Goal: Transaction & Acquisition: Book appointment/travel/reservation

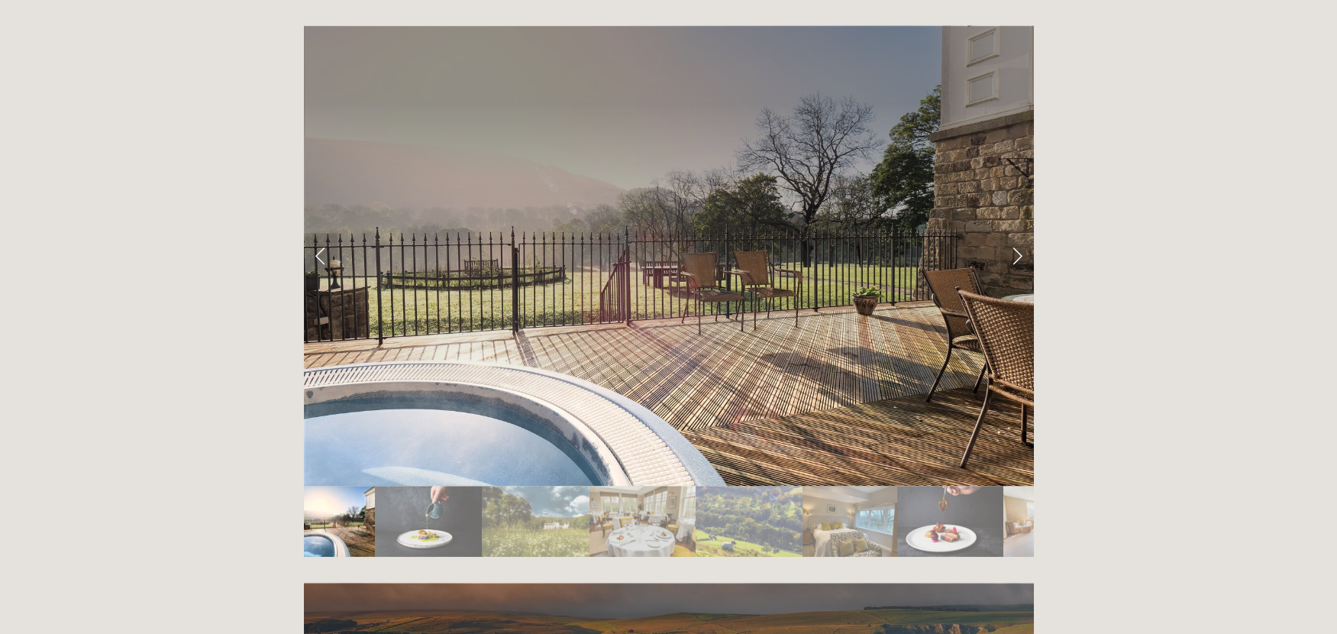
scroll to position [2596, 0]
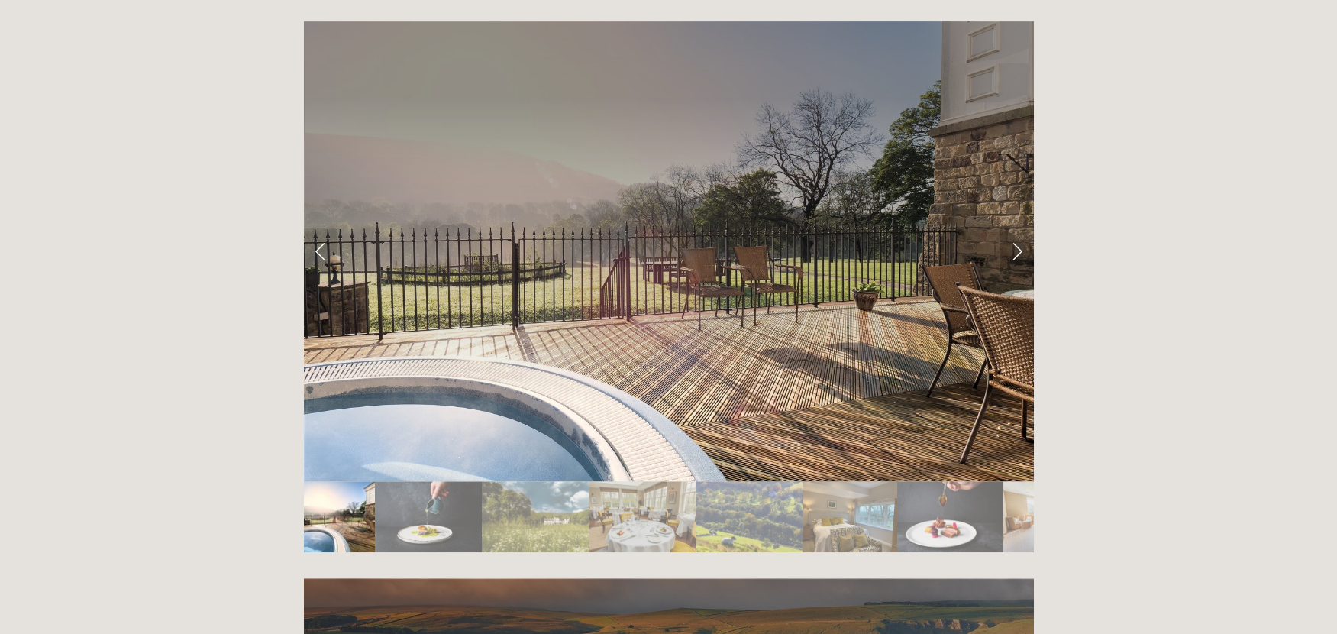
click at [1019, 228] on link "Next Slide" at bounding box center [1018, 251] width 34 height 46
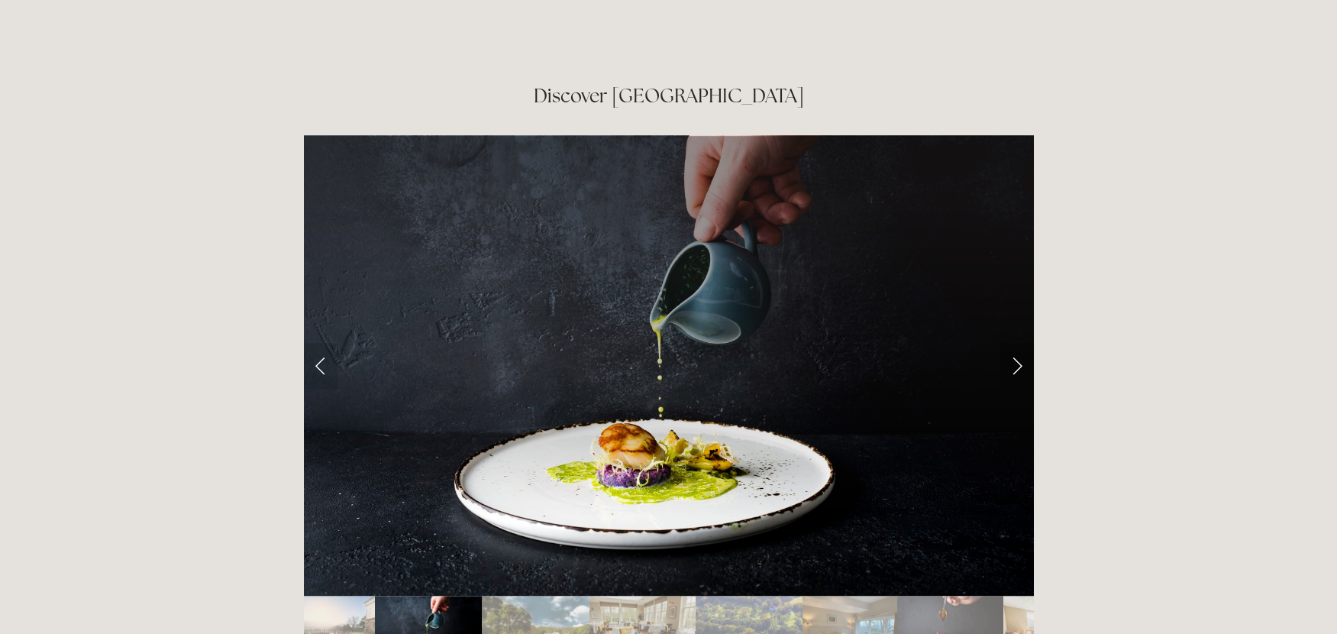
scroll to position [2443, 0]
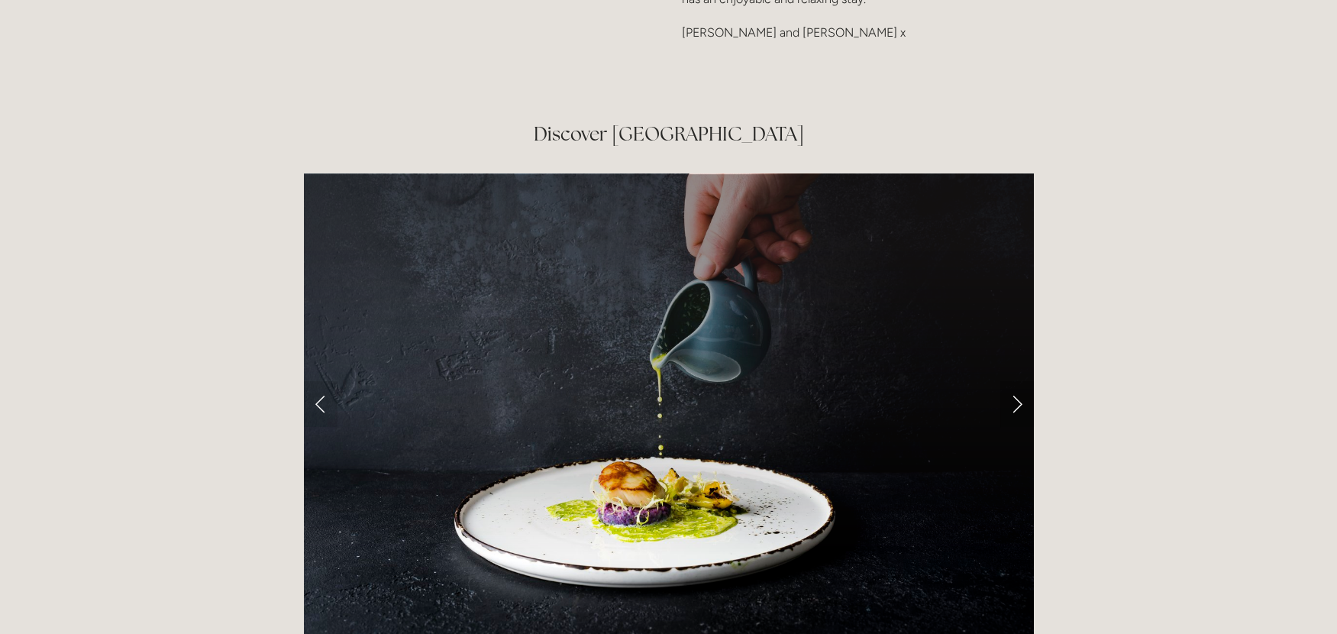
click at [1019, 381] on link "Next Slide" at bounding box center [1018, 404] width 34 height 46
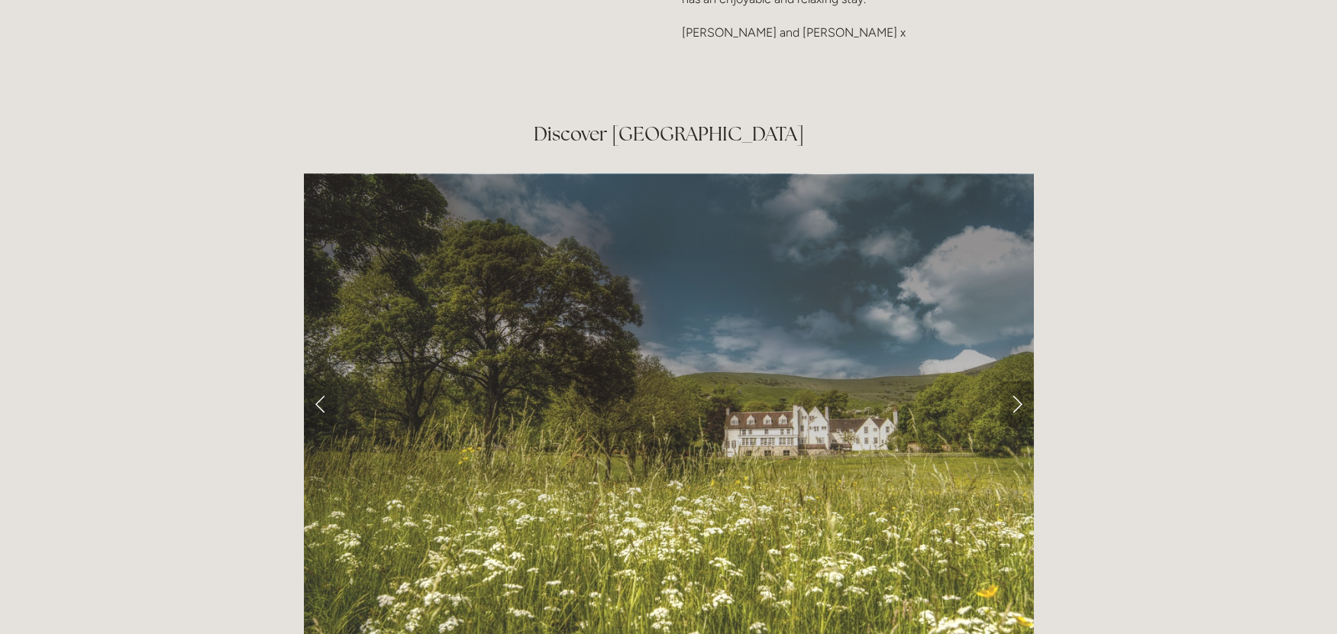
click at [1019, 381] on link "Next Slide" at bounding box center [1018, 404] width 34 height 46
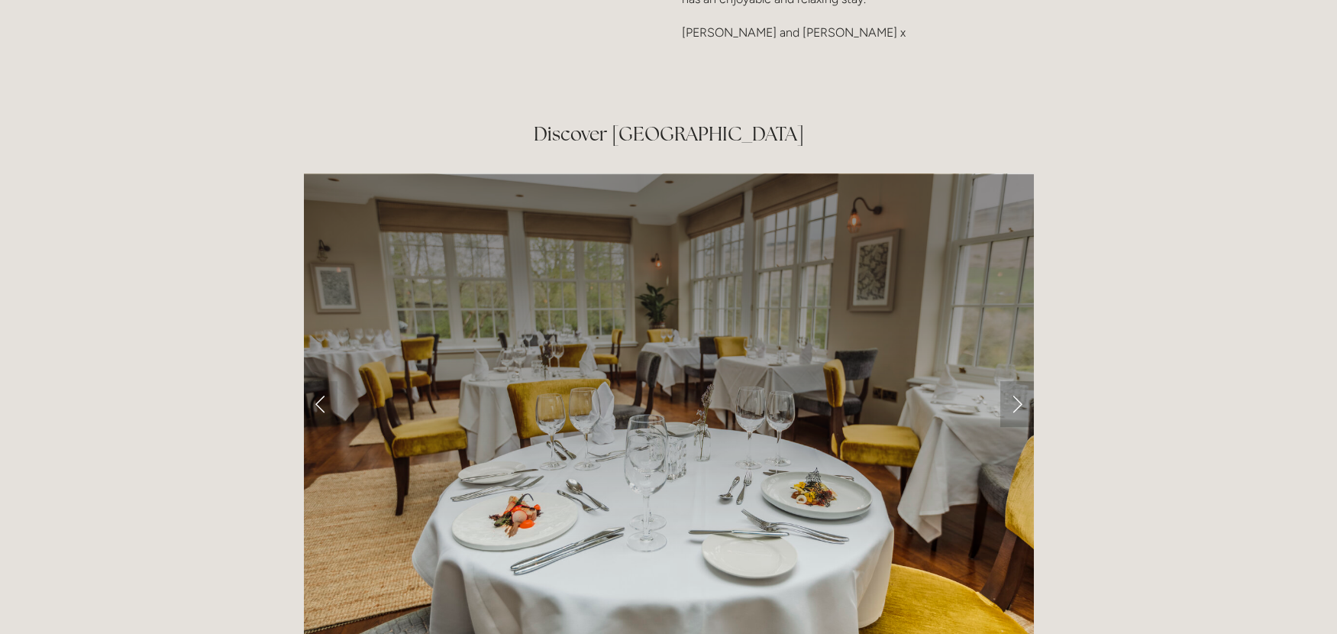
click at [1019, 381] on link "Next Slide" at bounding box center [1018, 404] width 34 height 46
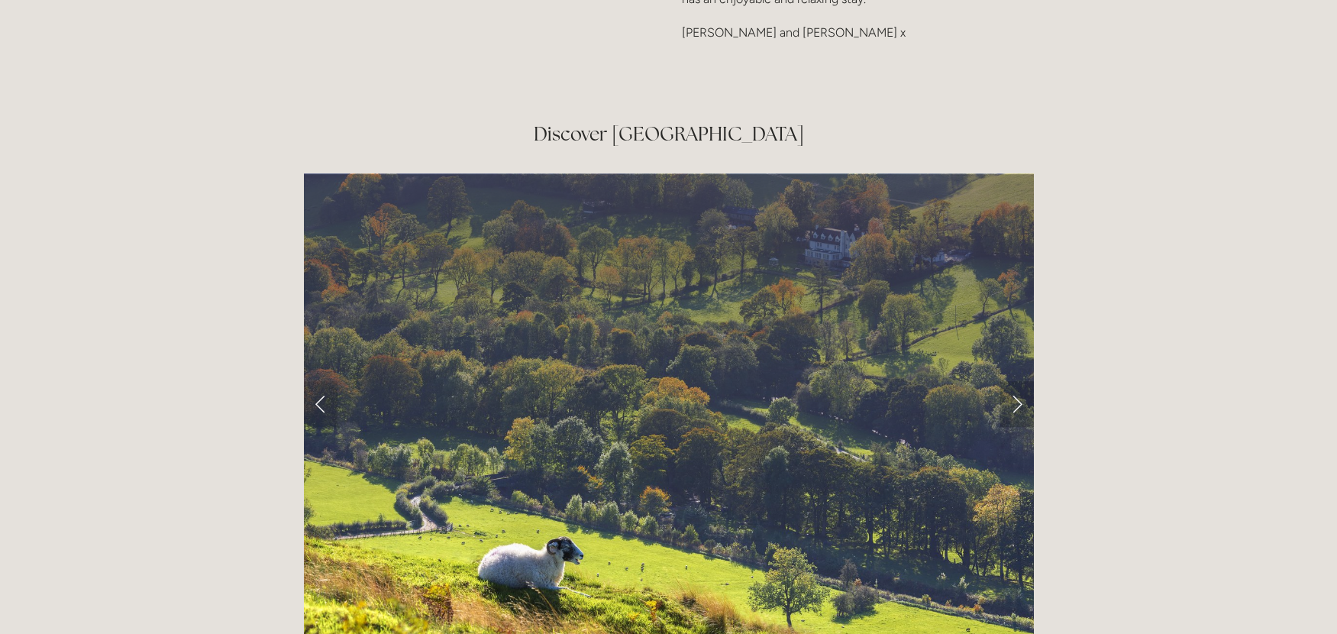
click at [1016, 381] on link "Next Slide" at bounding box center [1018, 404] width 34 height 46
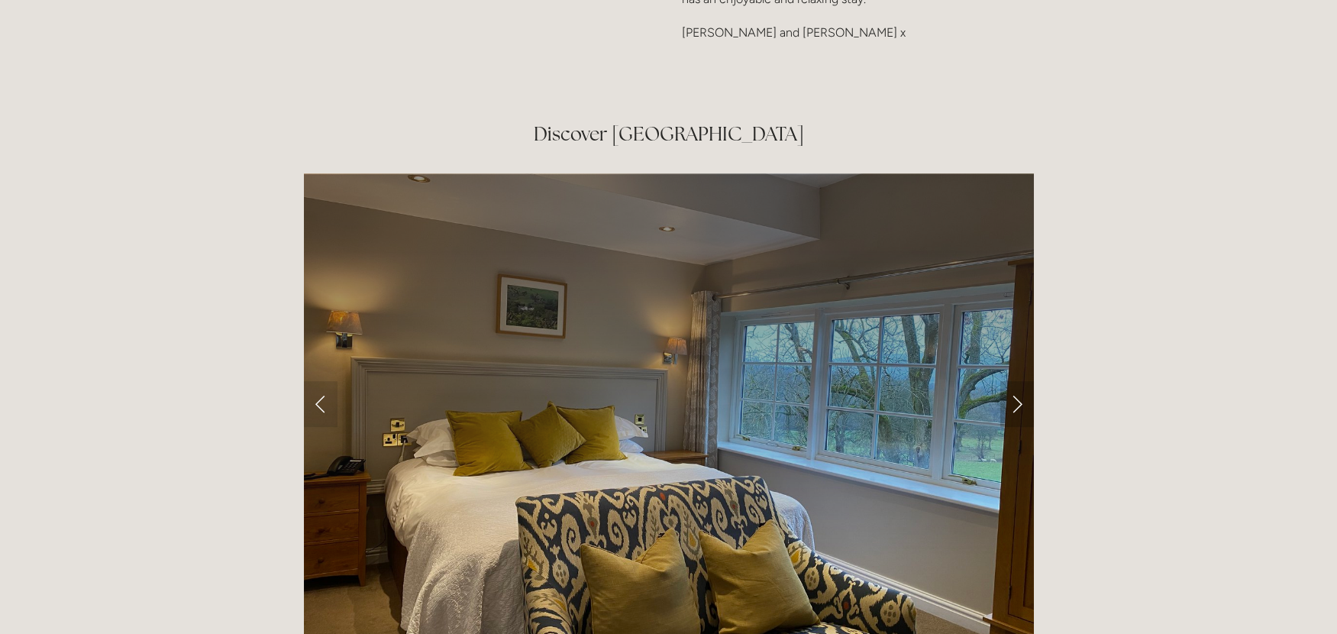
click at [1016, 381] on link "Next Slide" at bounding box center [1018, 404] width 34 height 46
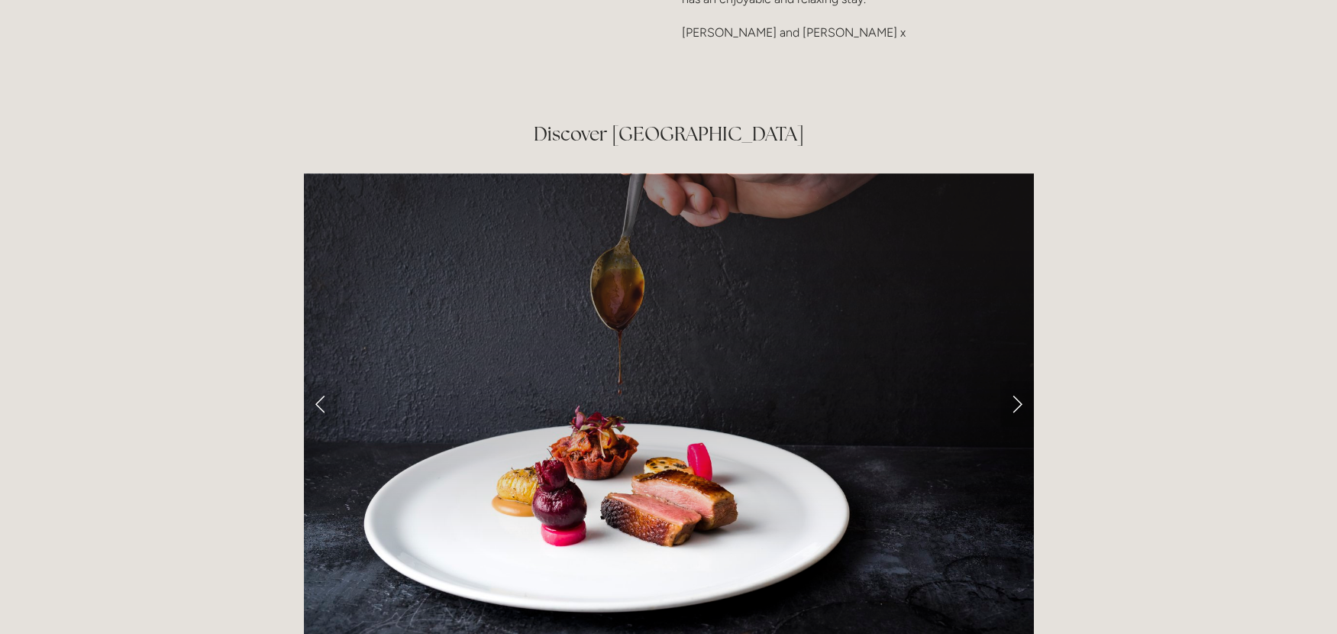
click at [1016, 381] on link "Next Slide" at bounding box center [1018, 404] width 34 height 46
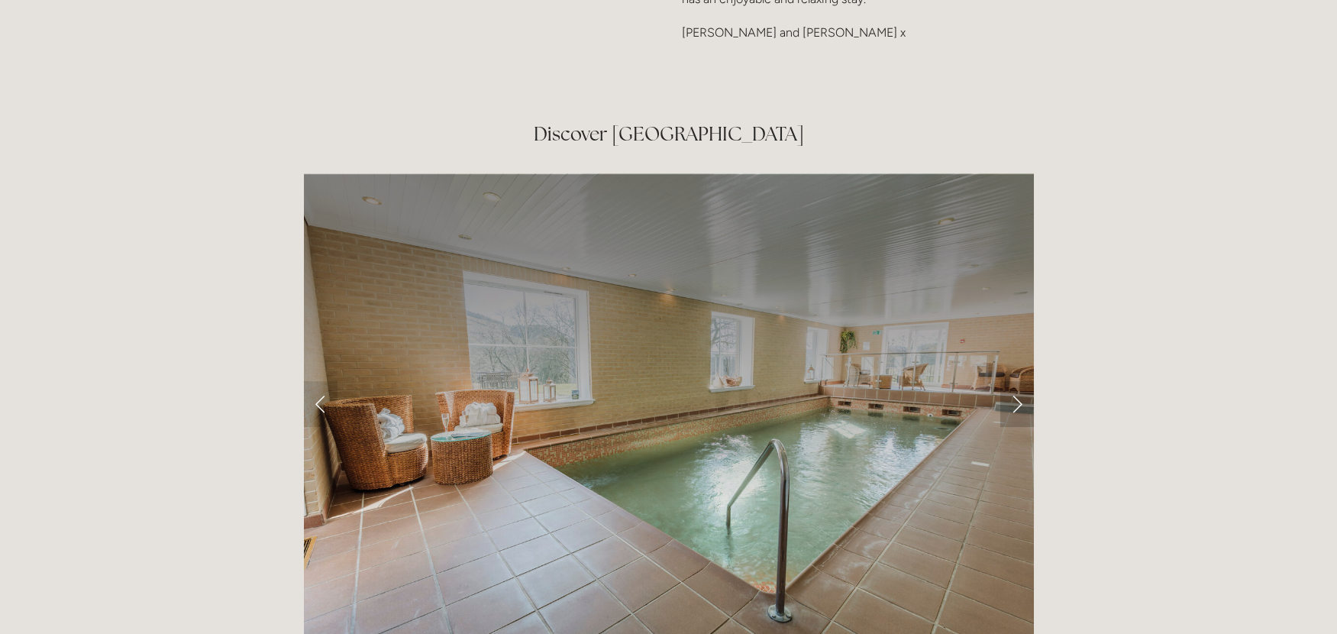
click at [1016, 381] on link "Next Slide" at bounding box center [1018, 404] width 34 height 46
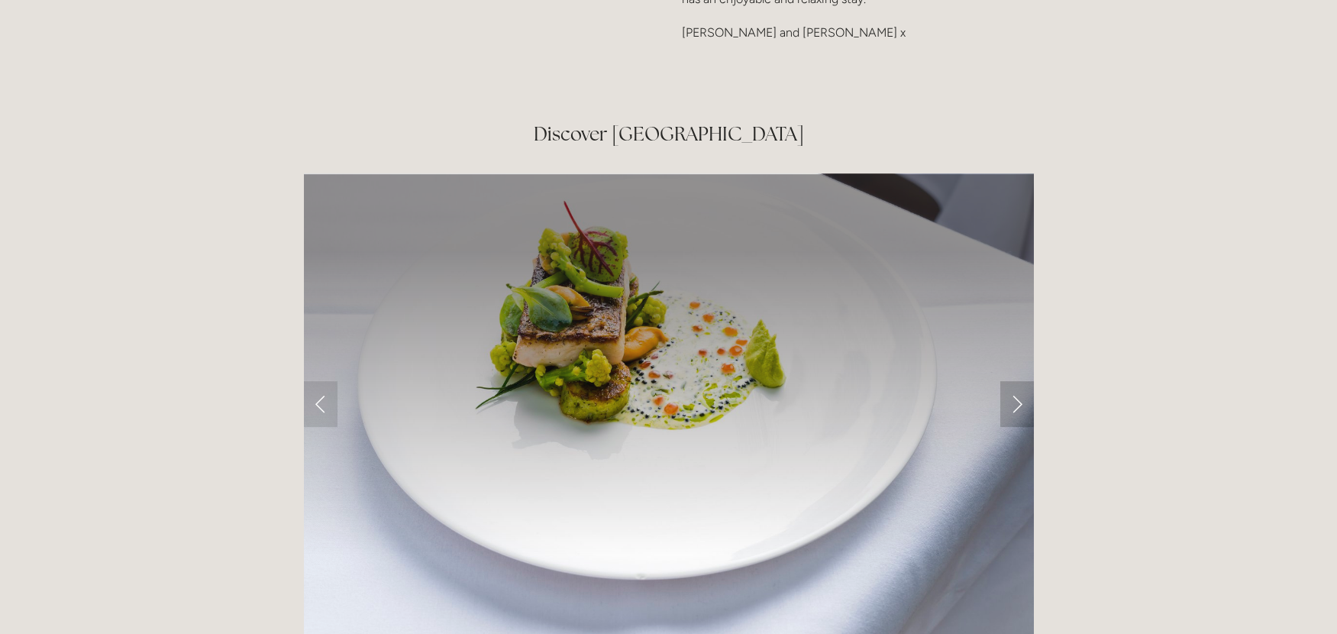
click at [1016, 381] on link "Next Slide" at bounding box center [1018, 404] width 34 height 46
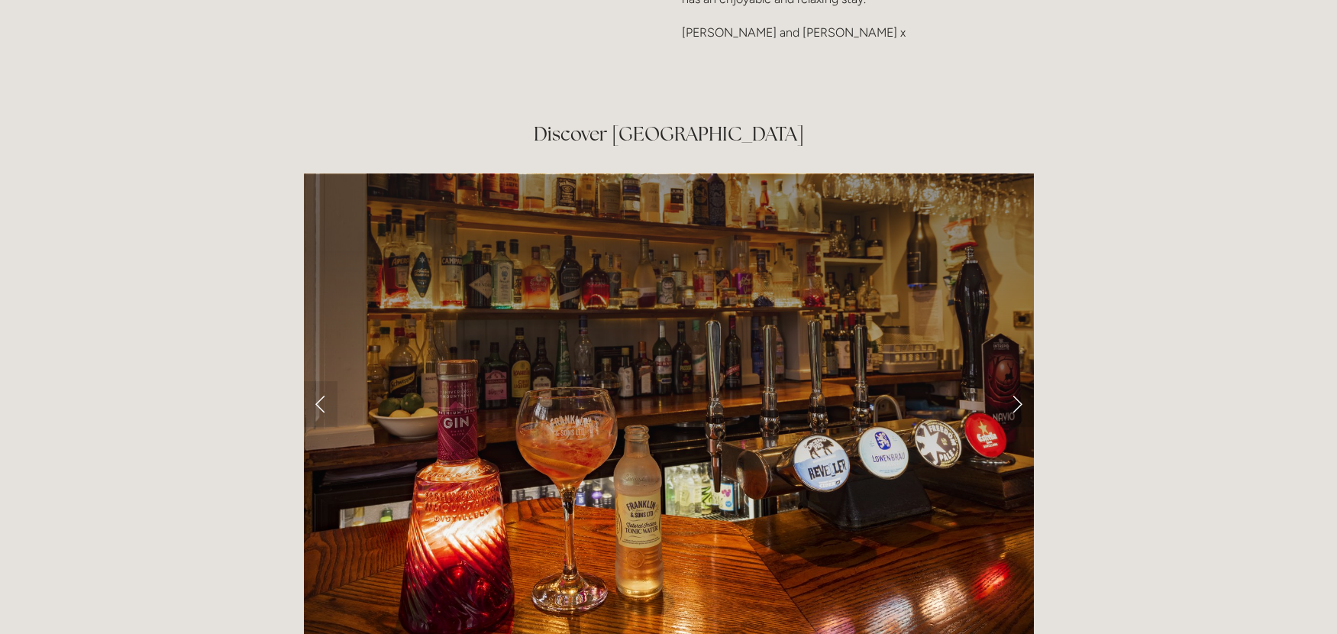
click at [1016, 381] on link "Next Slide" at bounding box center [1018, 404] width 34 height 46
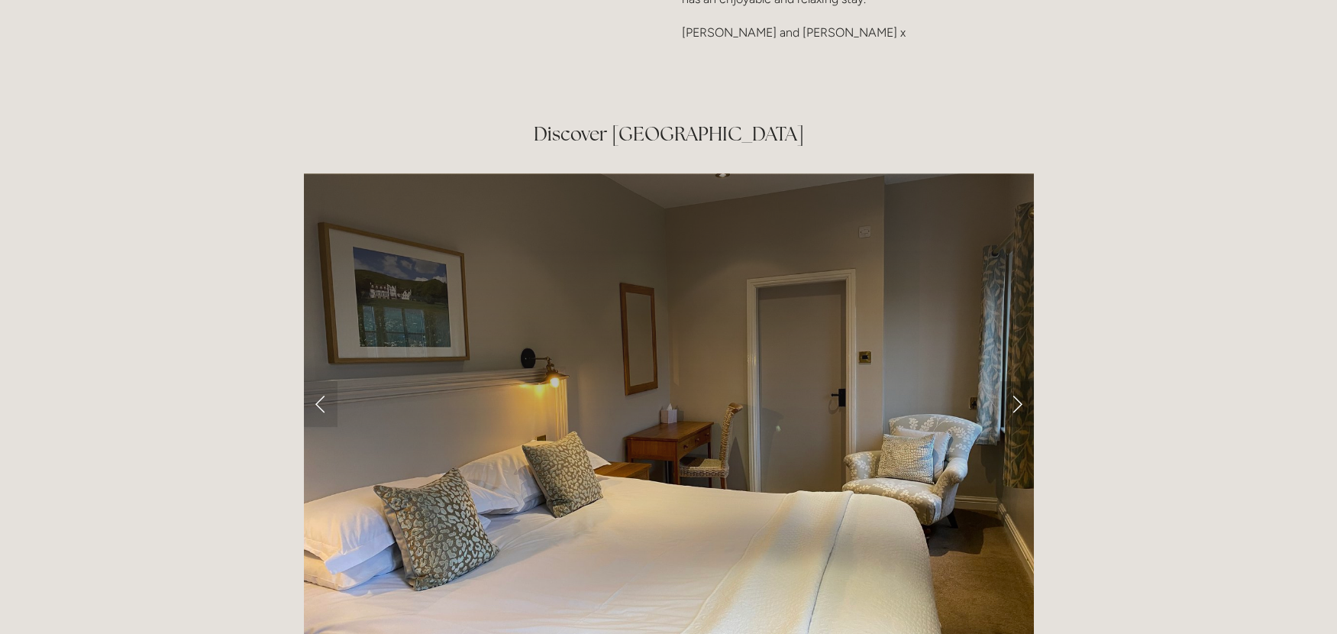
click at [1016, 381] on link "Next Slide" at bounding box center [1018, 404] width 34 height 46
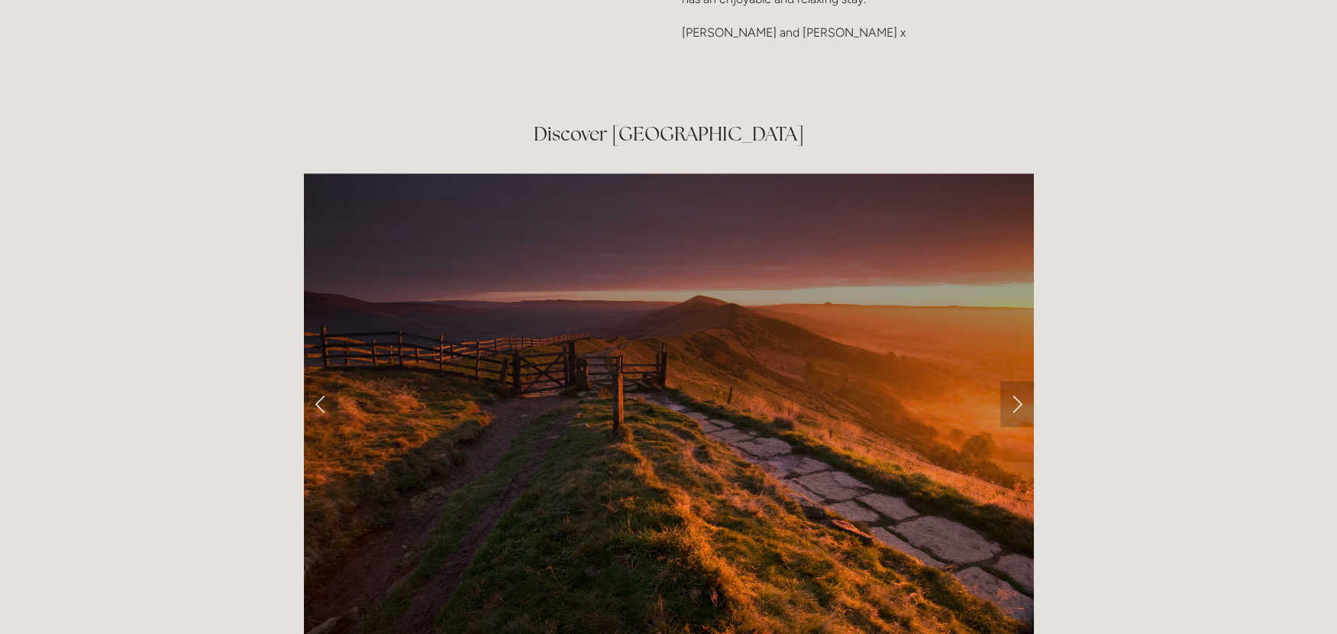
click at [1016, 381] on link "Next Slide" at bounding box center [1018, 404] width 34 height 46
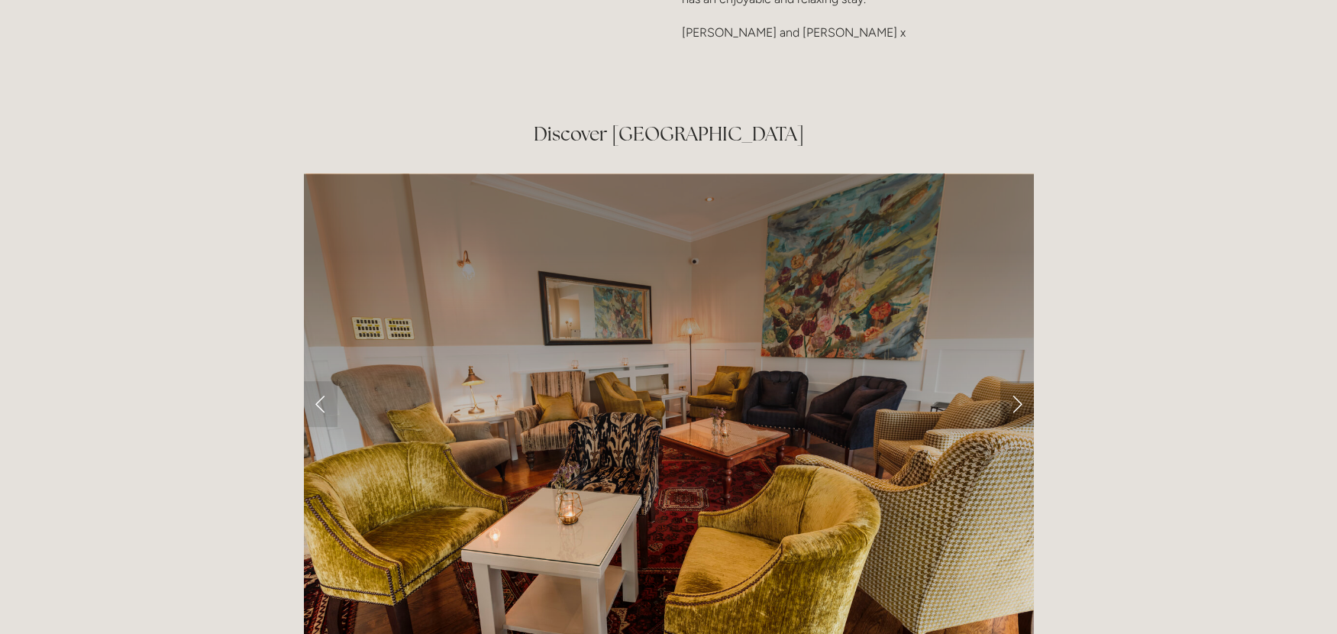
click at [1016, 381] on link "Next Slide" at bounding box center [1018, 404] width 34 height 46
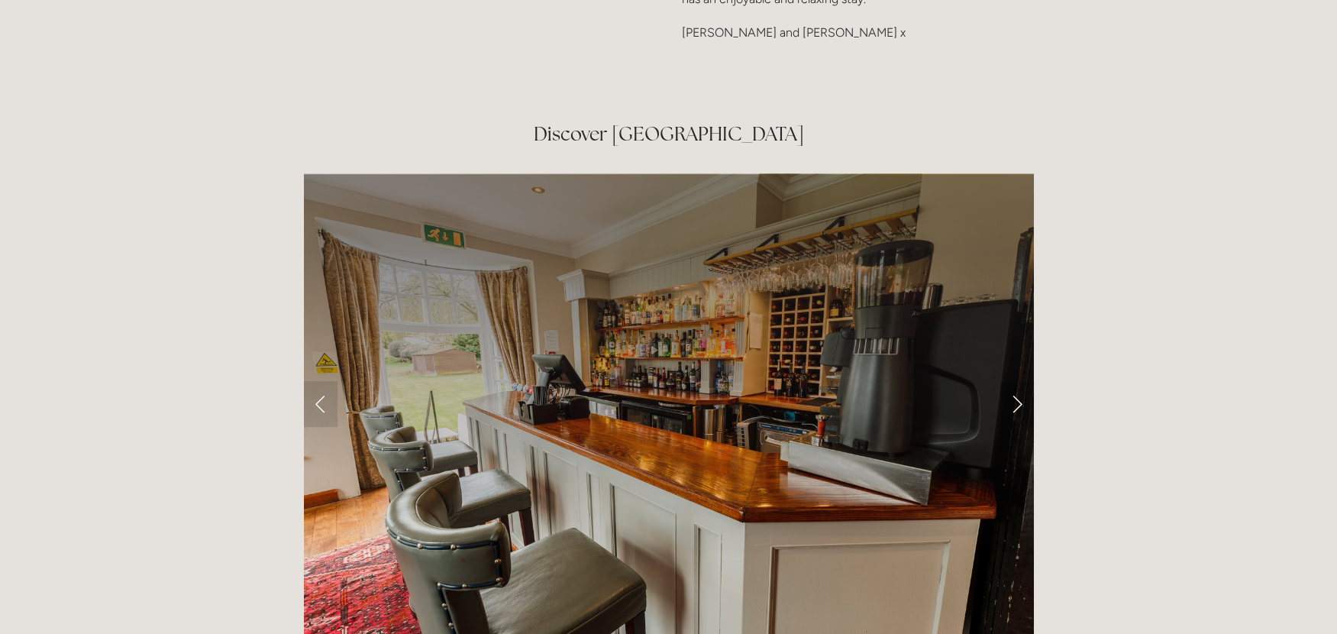
click at [1016, 381] on link "Next Slide" at bounding box center [1018, 404] width 34 height 46
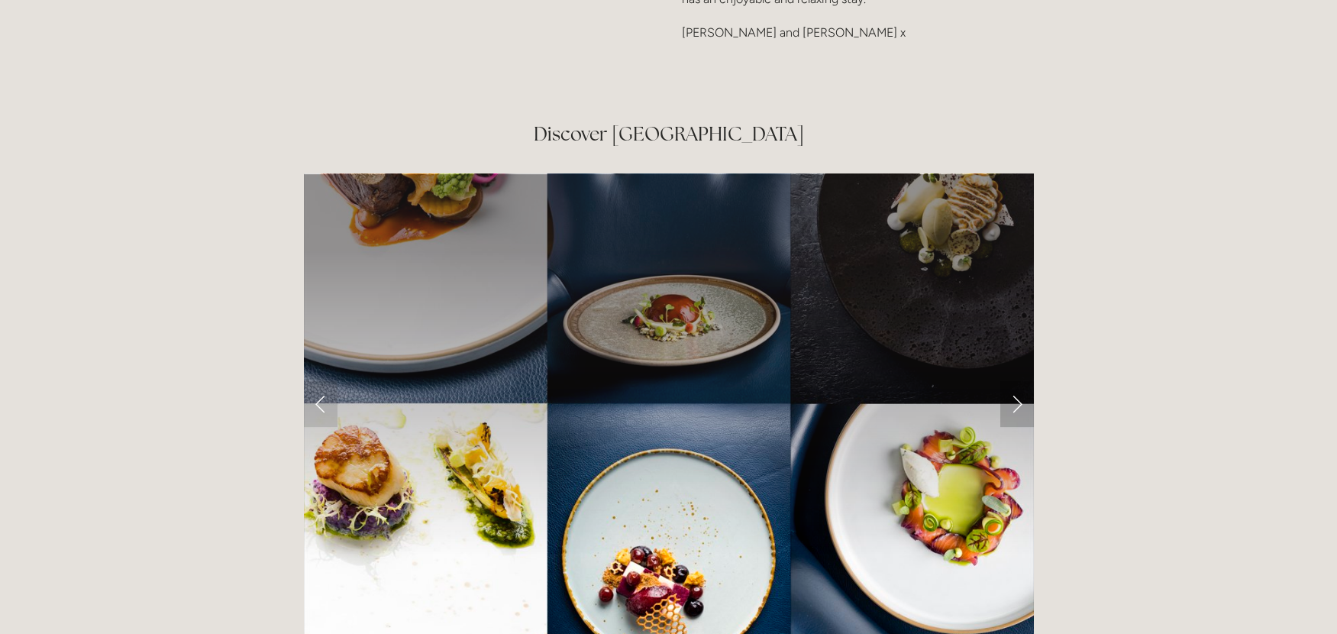
click at [1016, 381] on link "Next Slide" at bounding box center [1018, 404] width 34 height 46
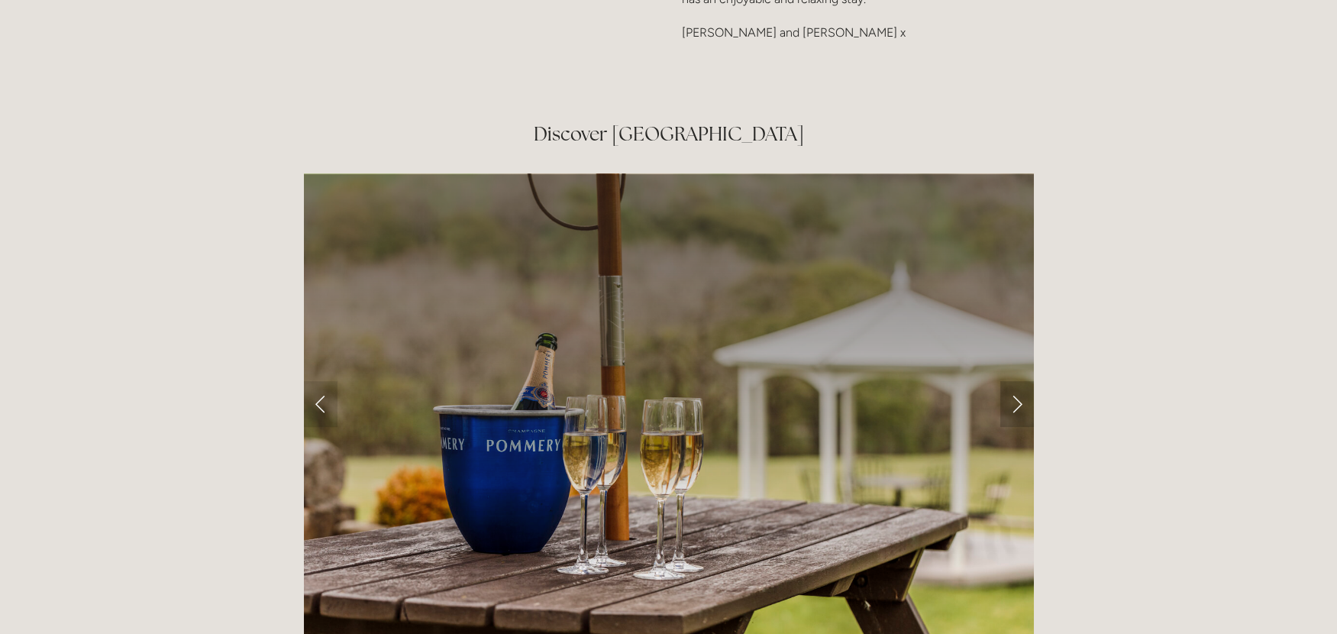
click at [1016, 381] on link "Next Slide" at bounding box center [1018, 404] width 34 height 46
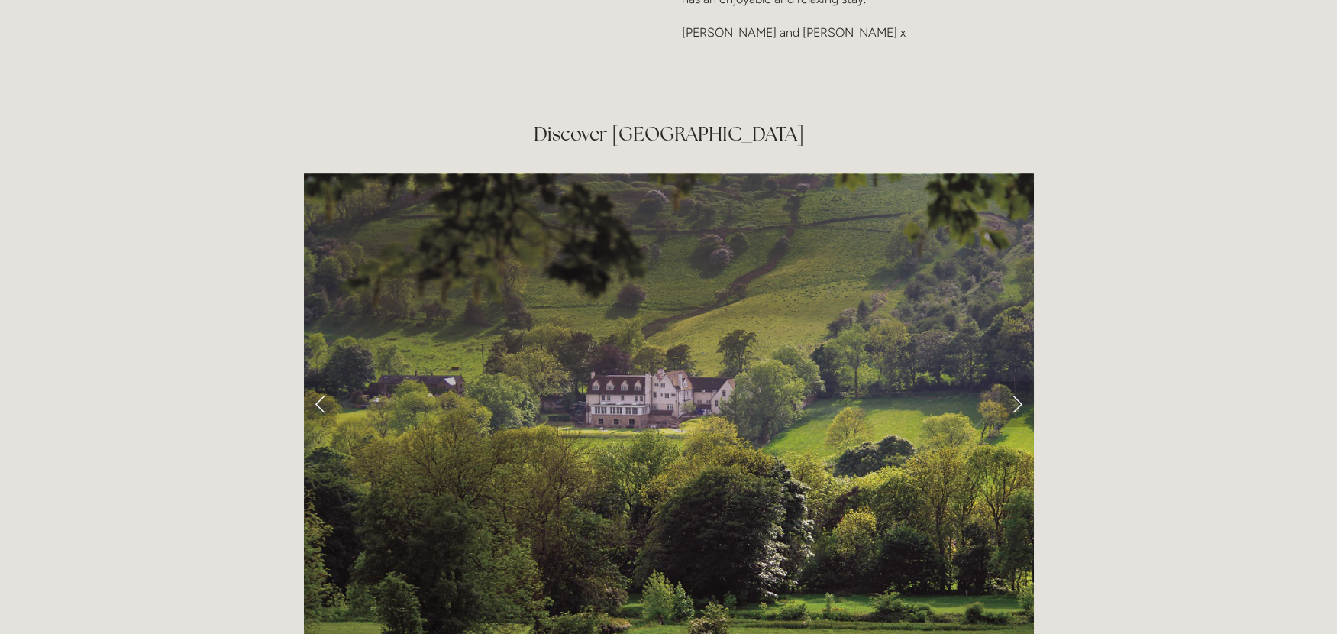
click at [1016, 381] on link "Next Slide" at bounding box center [1018, 404] width 34 height 46
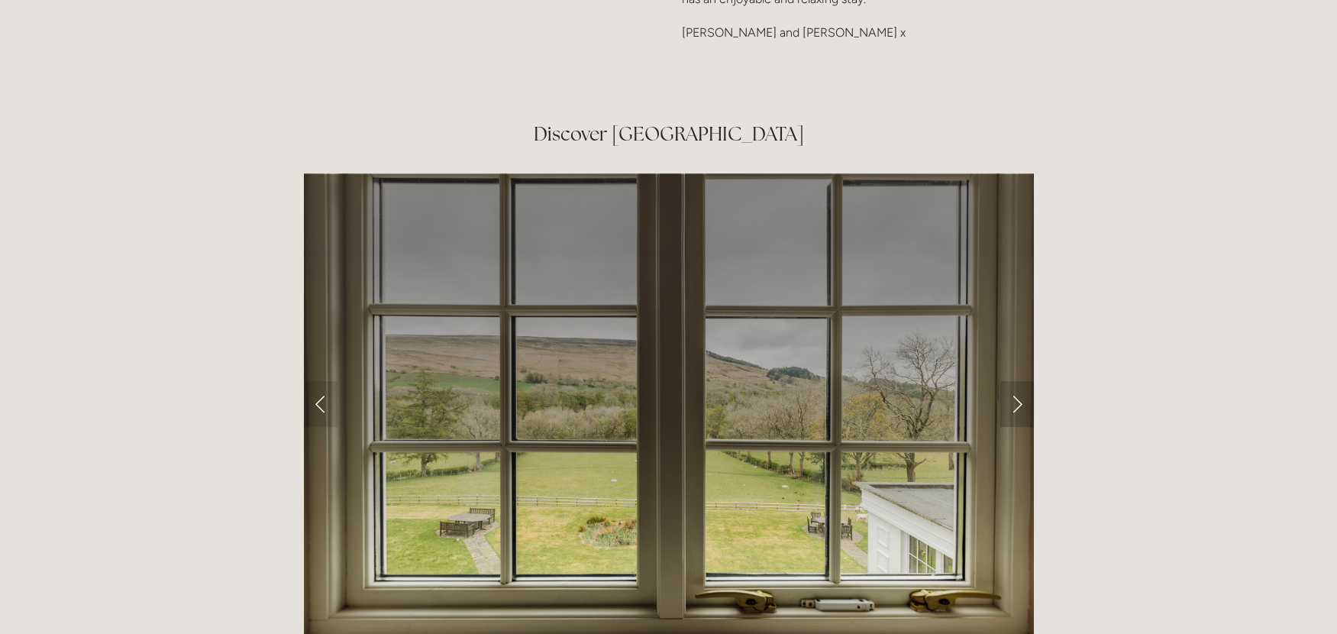
click at [1016, 381] on link "Next Slide" at bounding box center [1018, 404] width 34 height 46
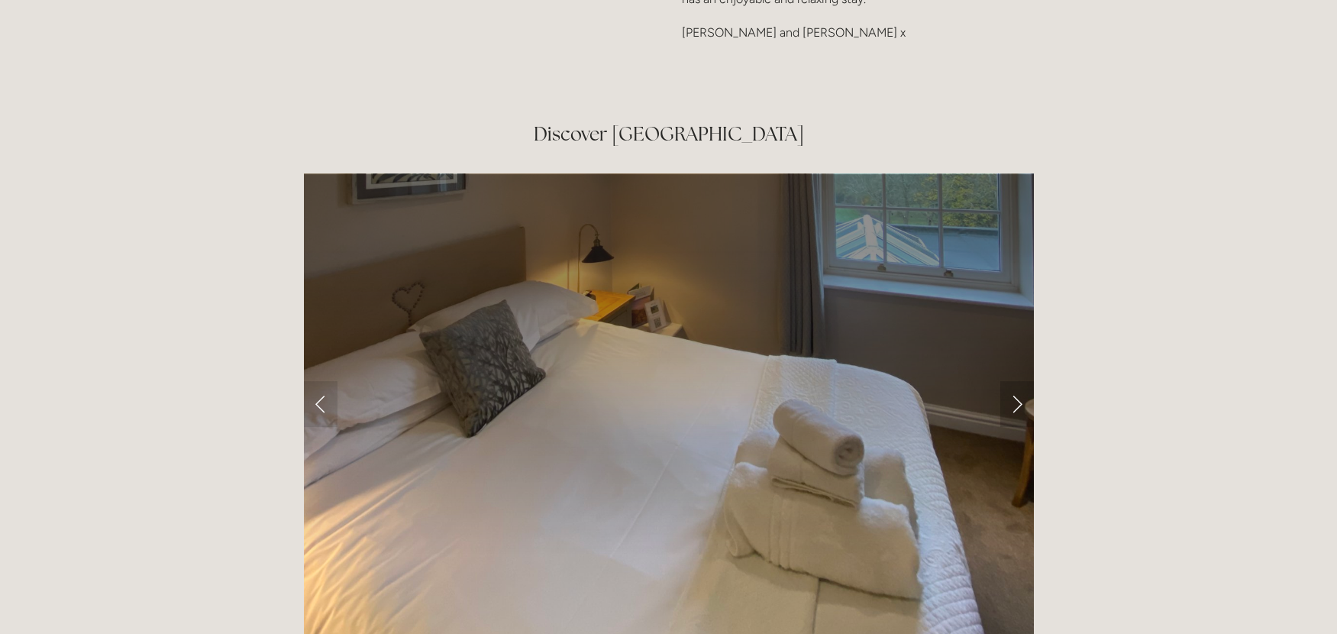
click at [1016, 381] on link "Next Slide" at bounding box center [1018, 404] width 34 height 46
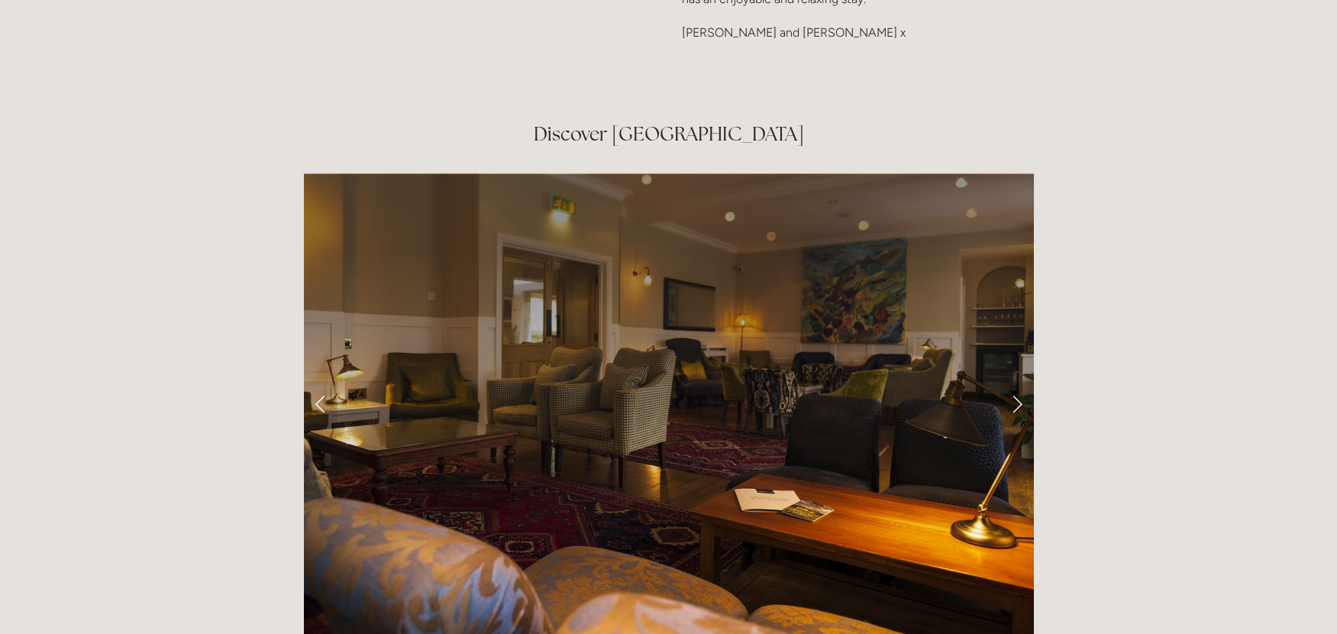
click at [1016, 381] on link "Next Slide" at bounding box center [1018, 404] width 34 height 46
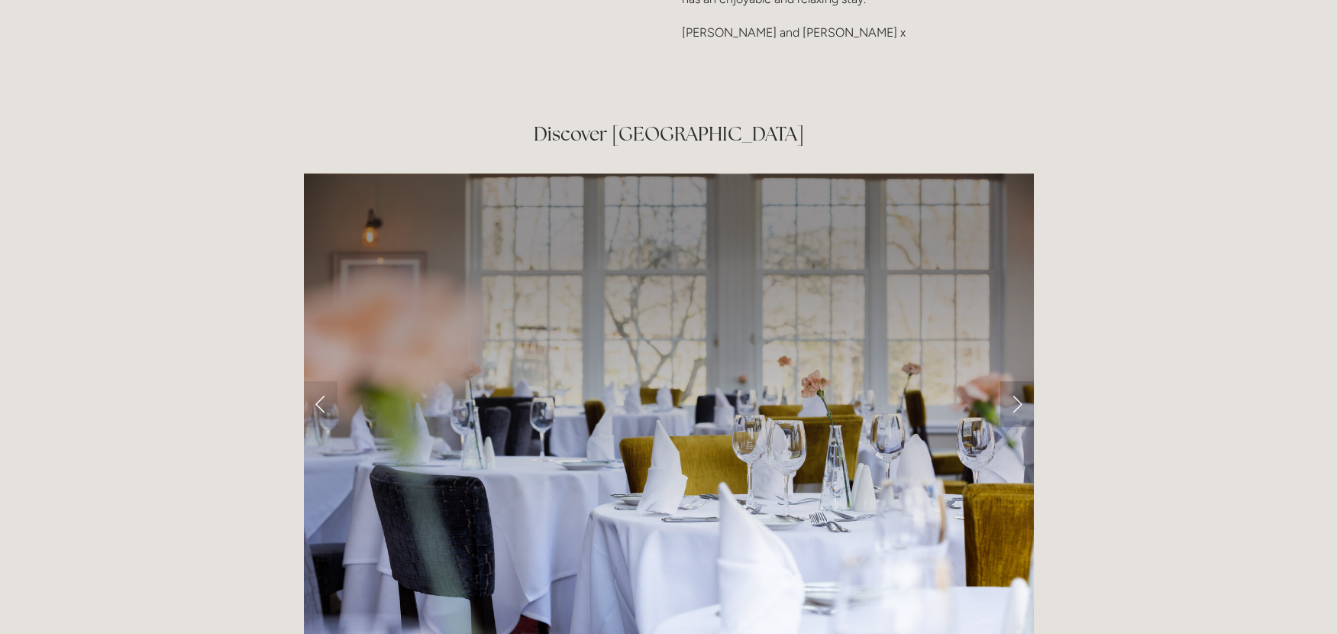
click at [1016, 381] on link "Next Slide" at bounding box center [1018, 404] width 34 height 46
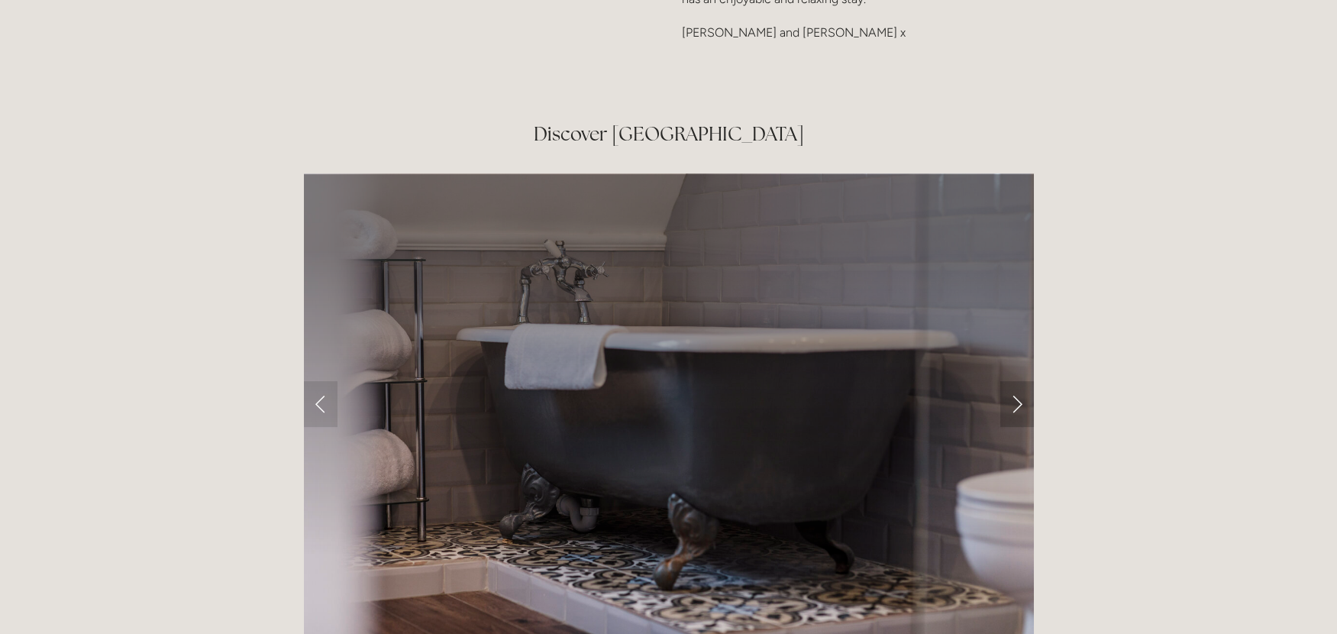
click at [1016, 381] on link "Next Slide" at bounding box center [1018, 404] width 34 height 46
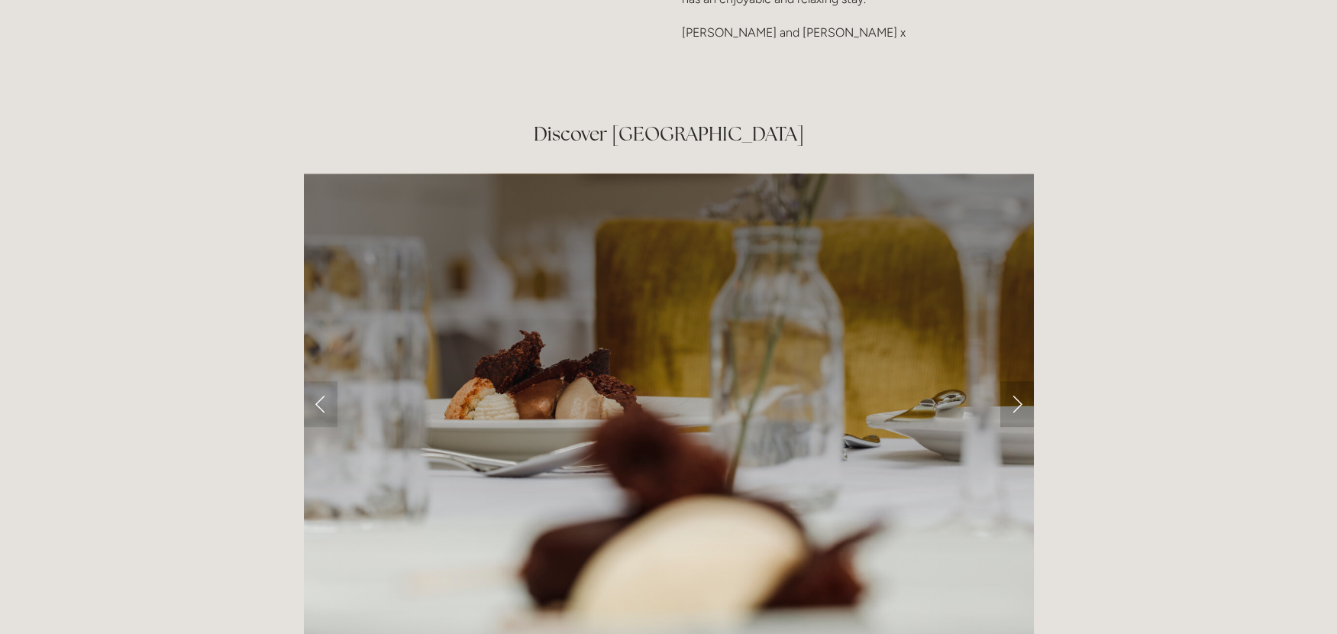
click at [1016, 381] on link "Next Slide" at bounding box center [1018, 404] width 34 height 46
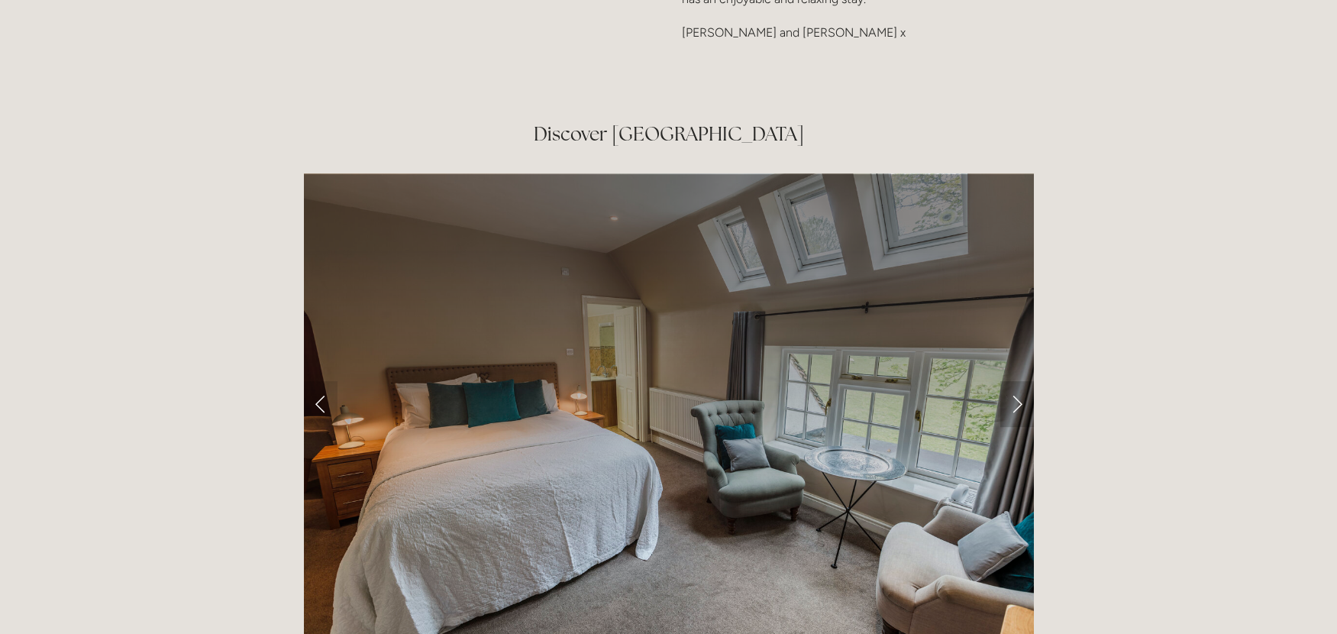
click at [1016, 381] on link "Next Slide" at bounding box center [1018, 404] width 34 height 46
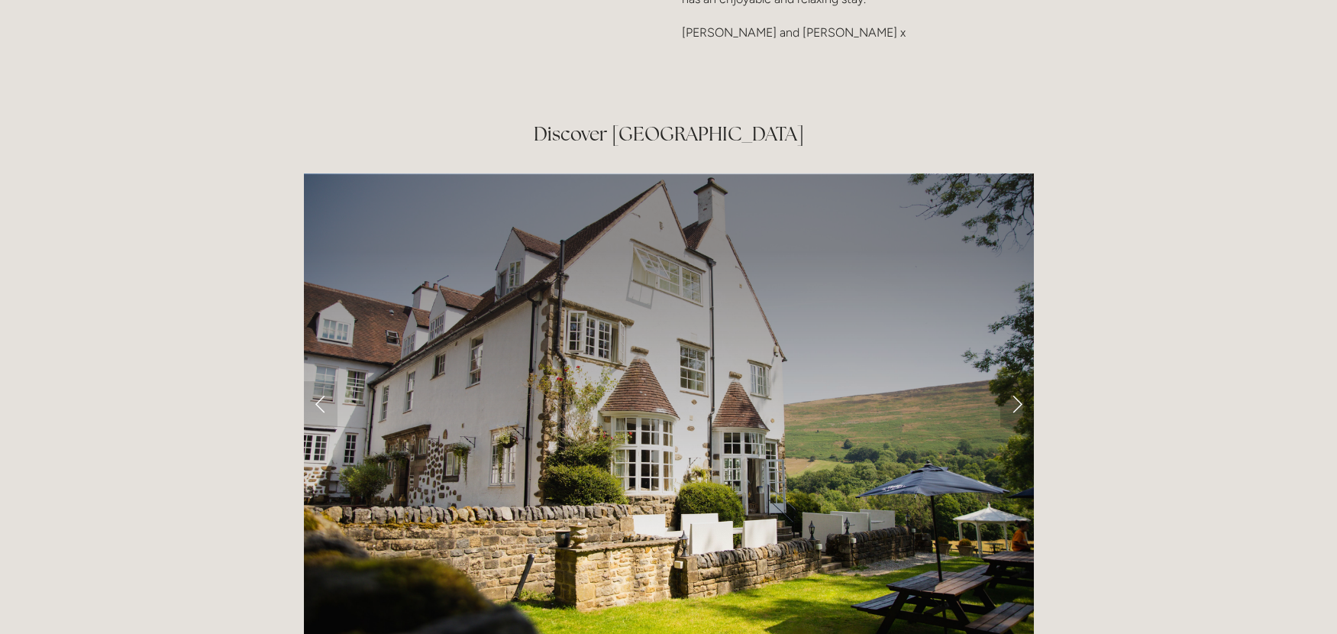
click at [1016, 381] on link "Next Slide" at bounding box center [1018, 404] width 34 height 46
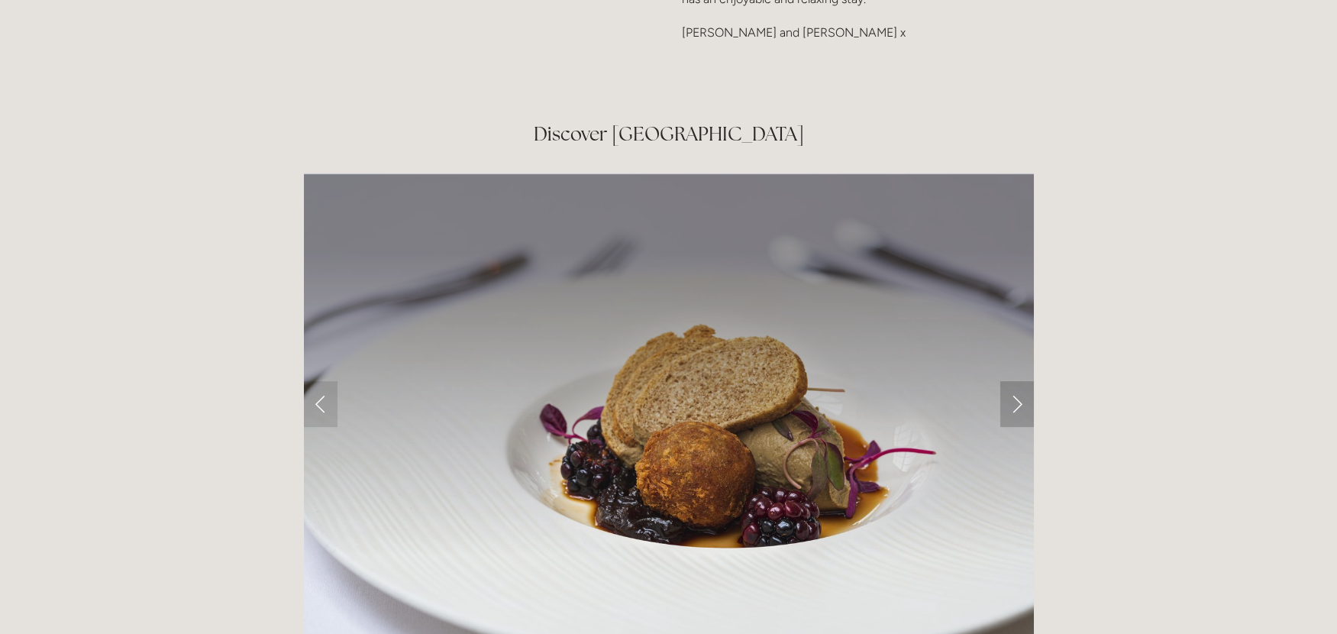
click at [1016, 381] on link "Next Slide" at bounding box center [1018, 404] width 34 height 46
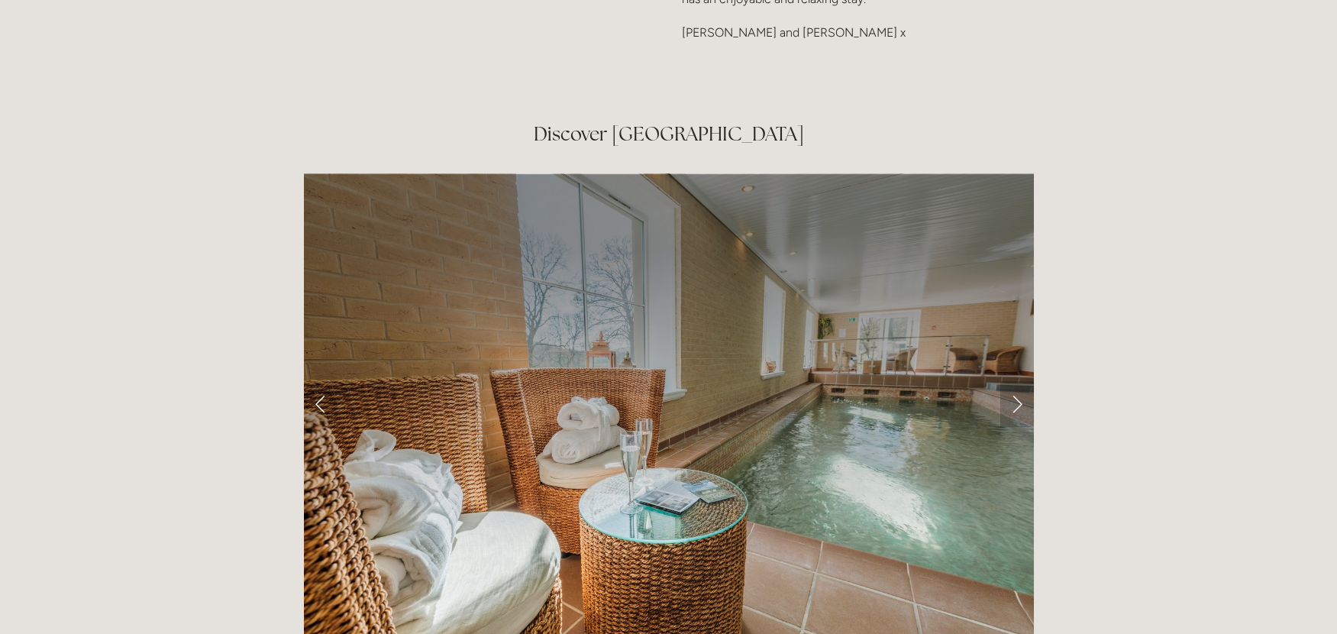
click at [1016, 381] on link "Next Slide" at bounding box center [1018, 404] width 34 height 46
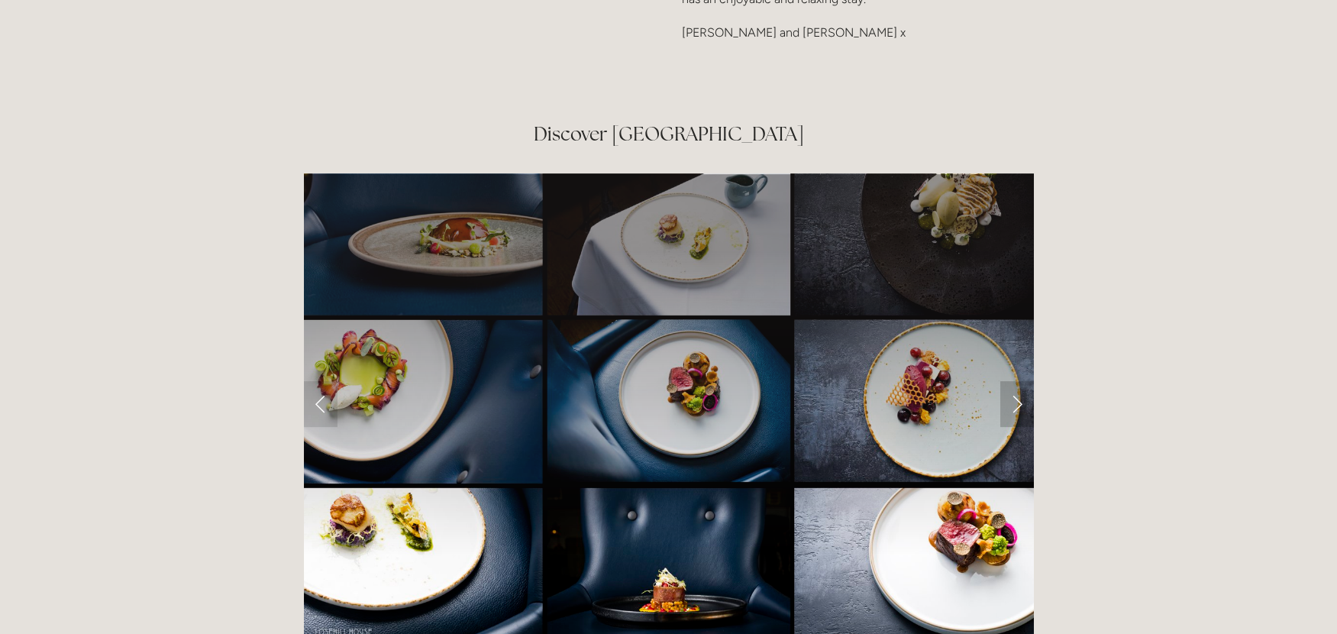
click at [1016, 381] on link "Next Slide" at bounding box center [1018, 404] width 34 height 46
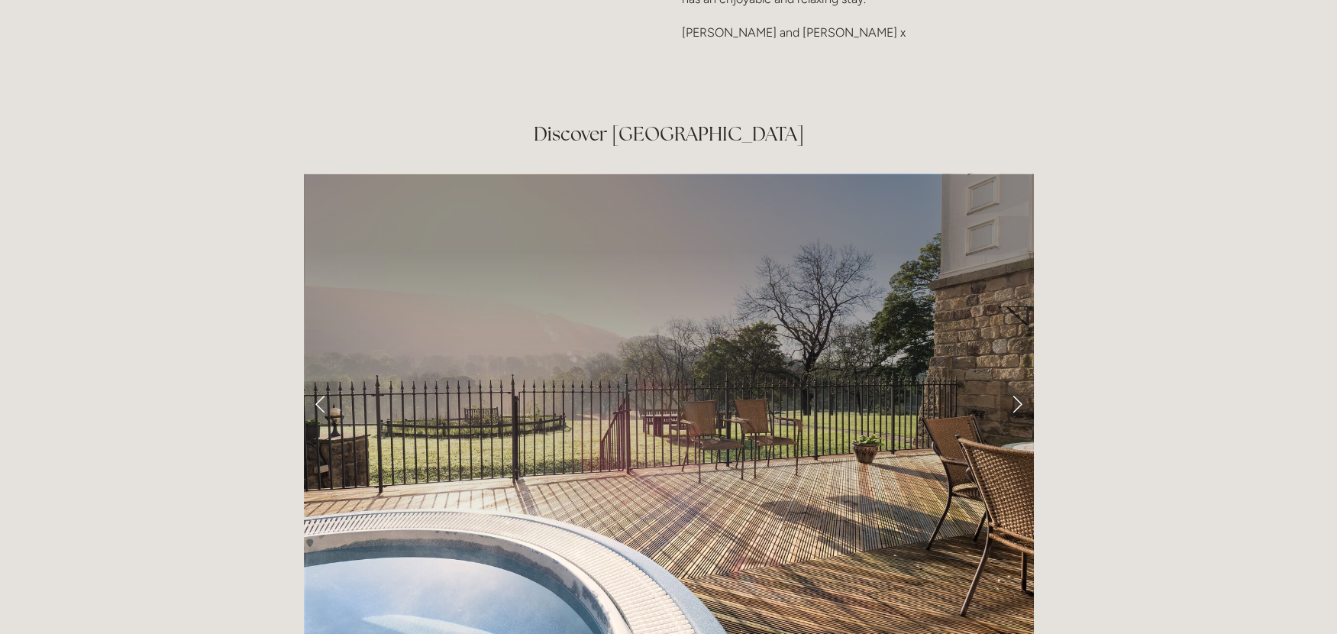
click at [1016, 381] on link "Next Slide" at bounding box center [1018, 404] width 34 height 46
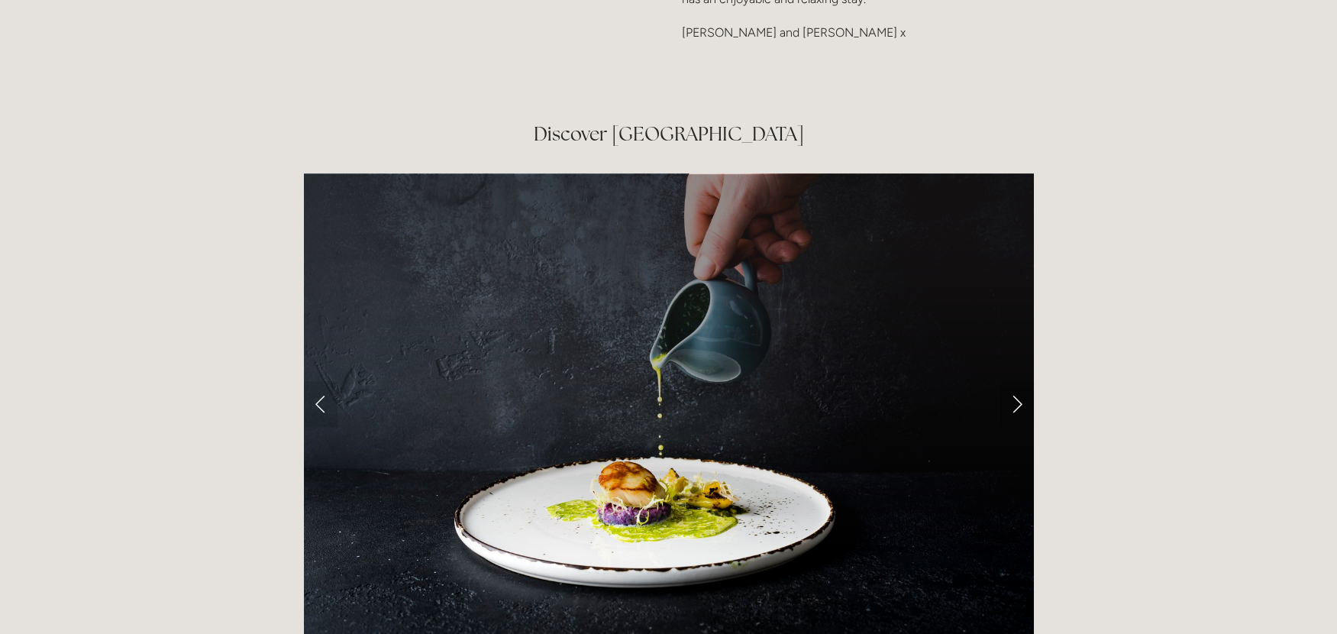
click at [1016, 381] on link "Next Slide" at bounding box center [1018, 404] width 34 height 46
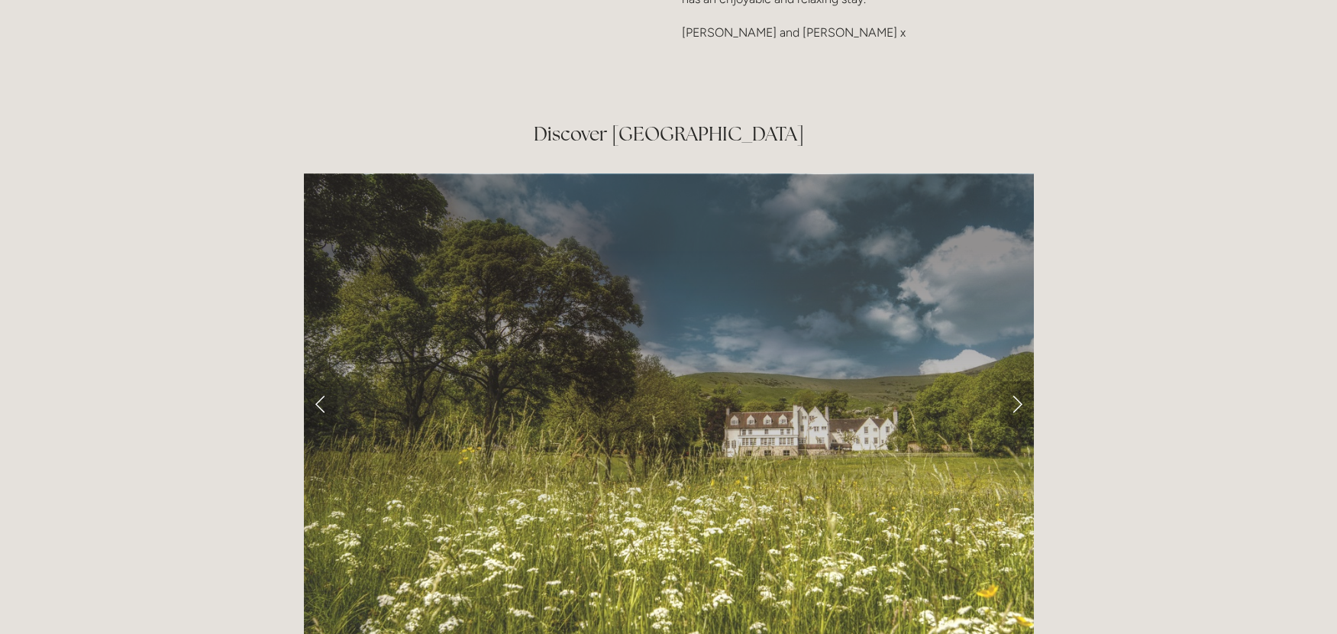
click at [1016, 381] on link "Next Slide" at bounding box center [1018, 404] width 34 height 46
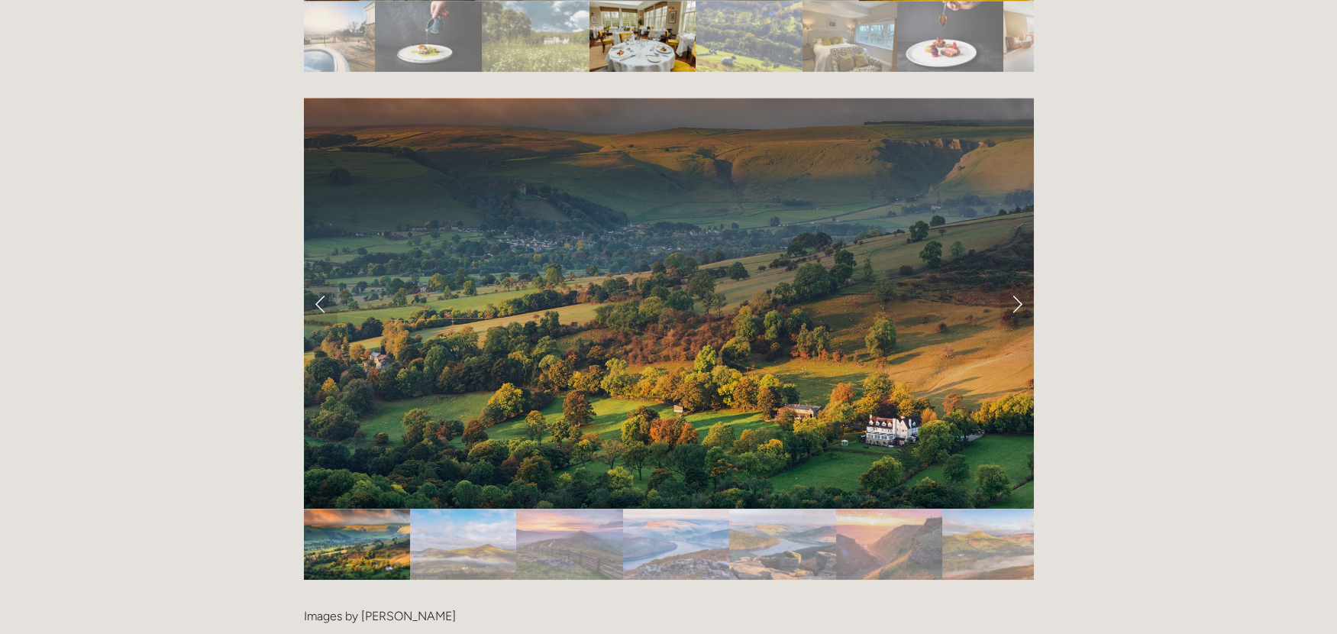
scroll to position [3054, 0]
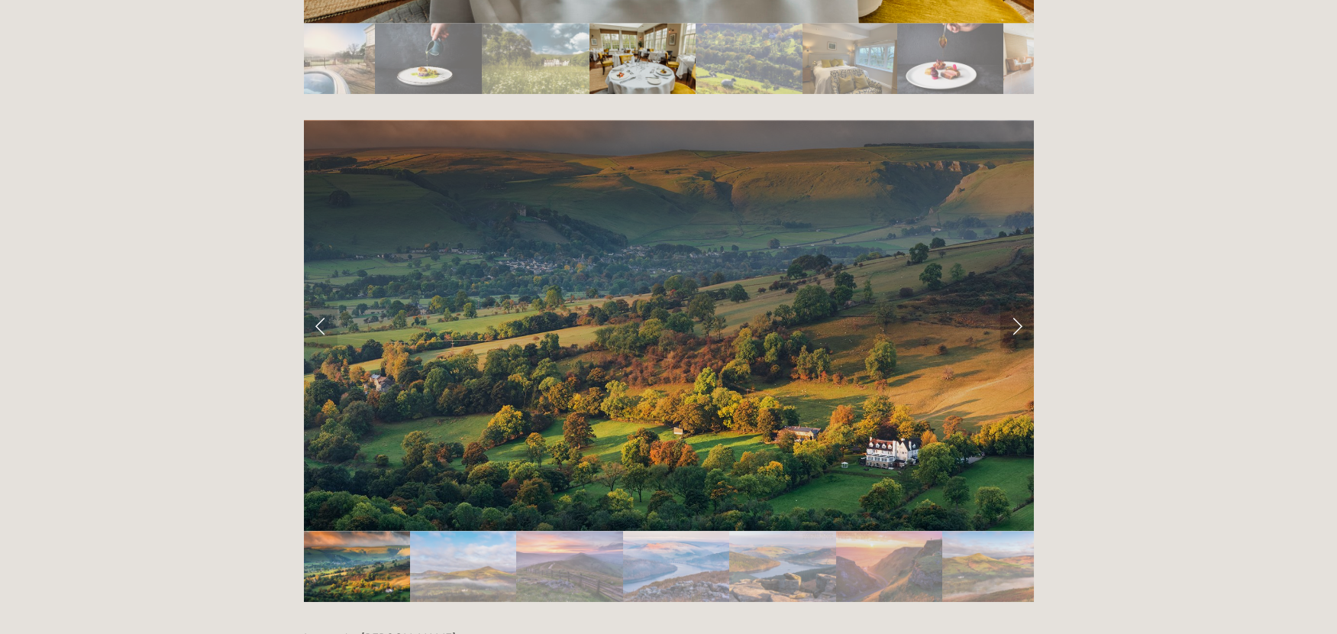
click at [1016, 302] on link "Next Slide" at bounding box center [1018, 325] width 34 height 46
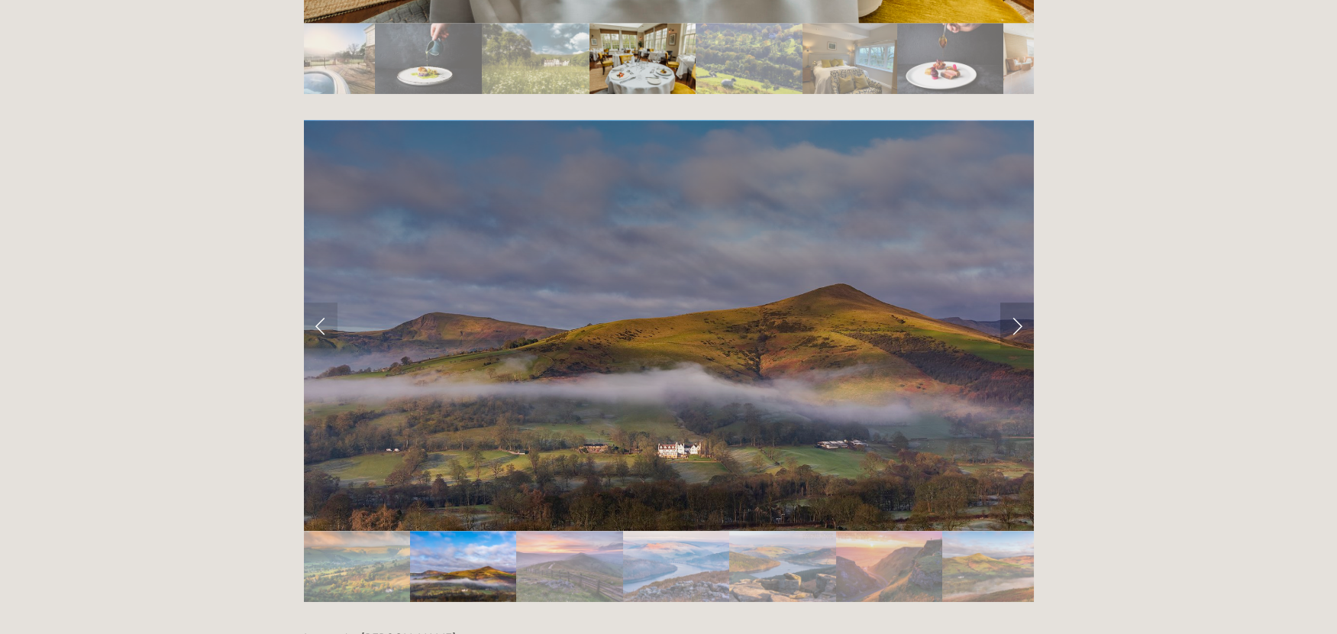
click at [1016, 302] on link "Next Slide" at bounding box center [1018, 325] width 34 height 46
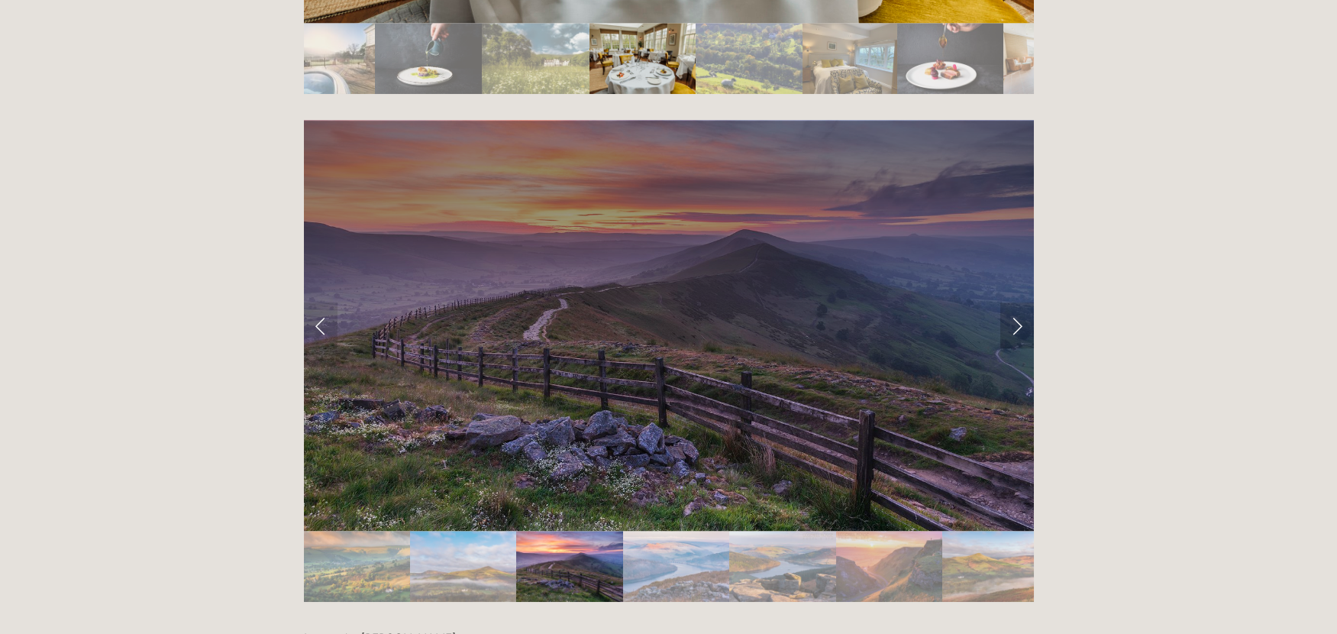
click at [1016, 302] on link "Next Slide" at bounding box center [1018, 325] width 34 height 46
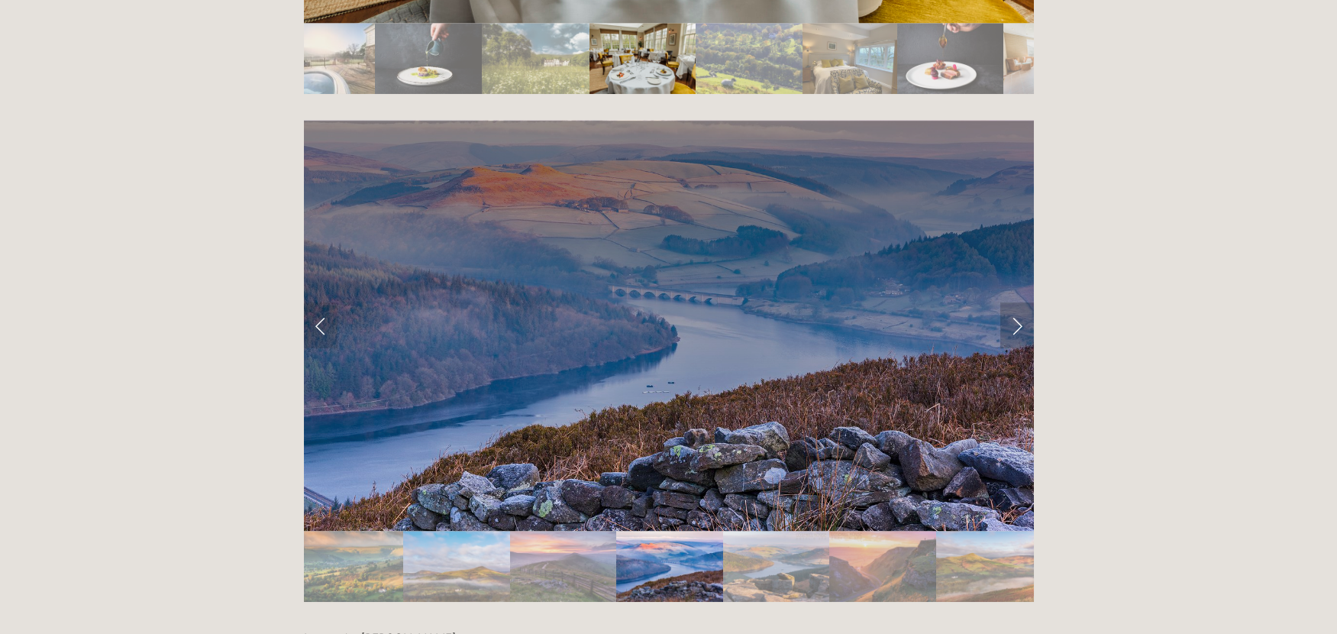
click at [1016, 302] on link "Next Slide" at bounding box center [1018, 325] width 34 height 46
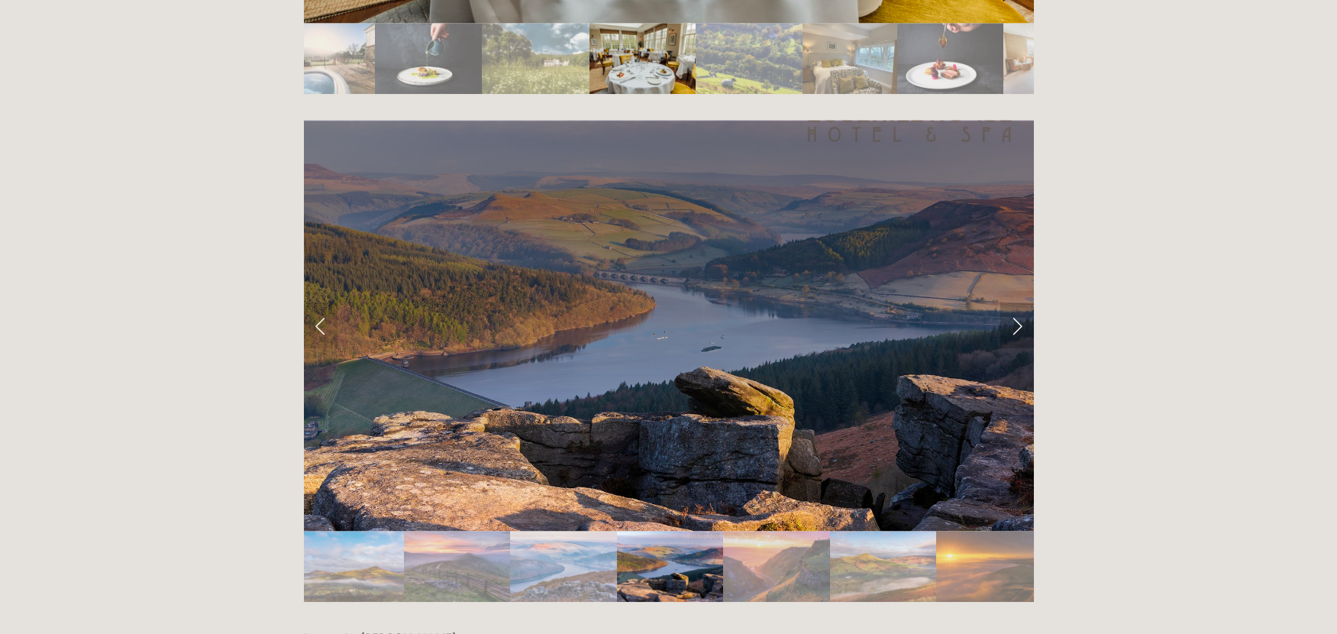
click at [1016, 302] on link "Next Slide" at bounding box center [1018, 325] width 34 height 46
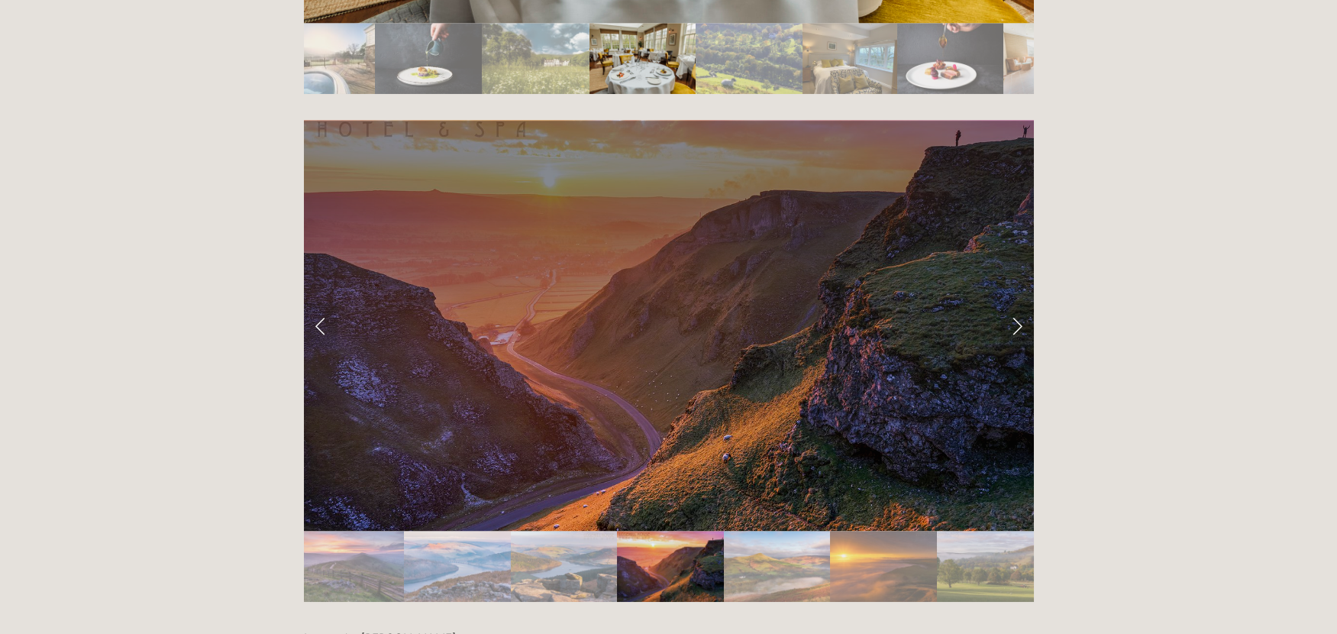
click at [1016, 302] on link "Next Slide" at bounding box center [1018, 325] width 34 height 46
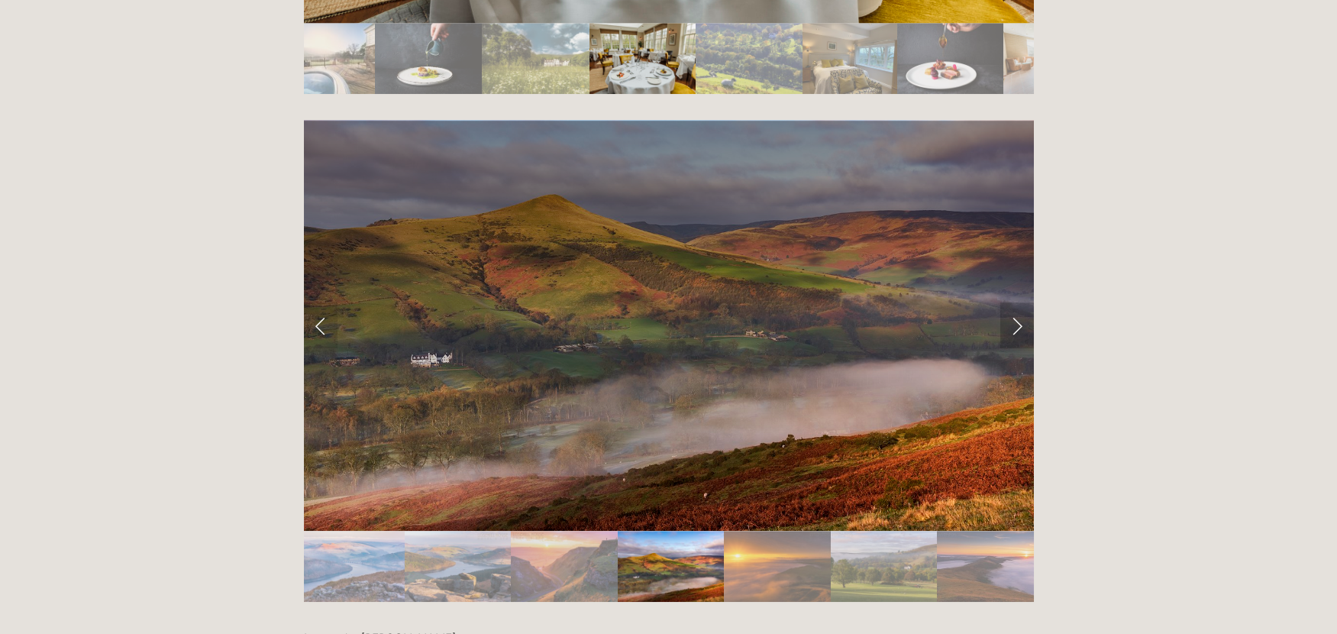
click at [1016, 302] on link "Next Slide" at bounding box center [1018, 325] width 34 height 46
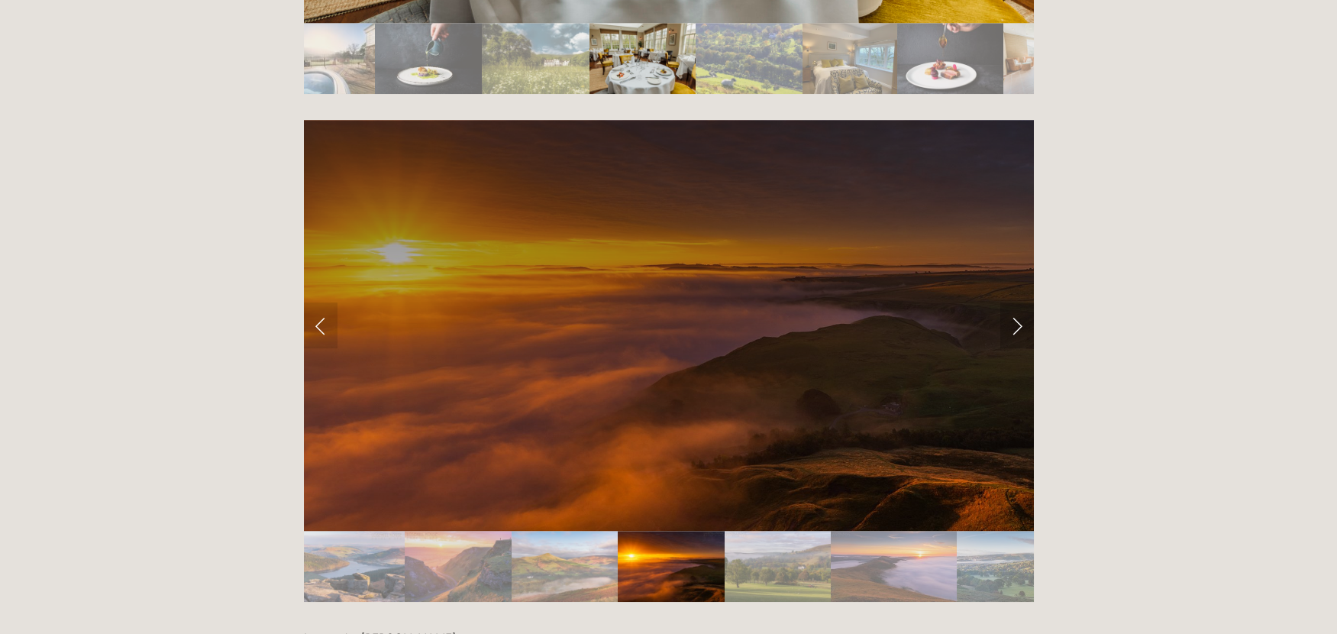
click at [1016, 302] on link "Next Slide" at bounding box center [1018, 325] width 34 height 46
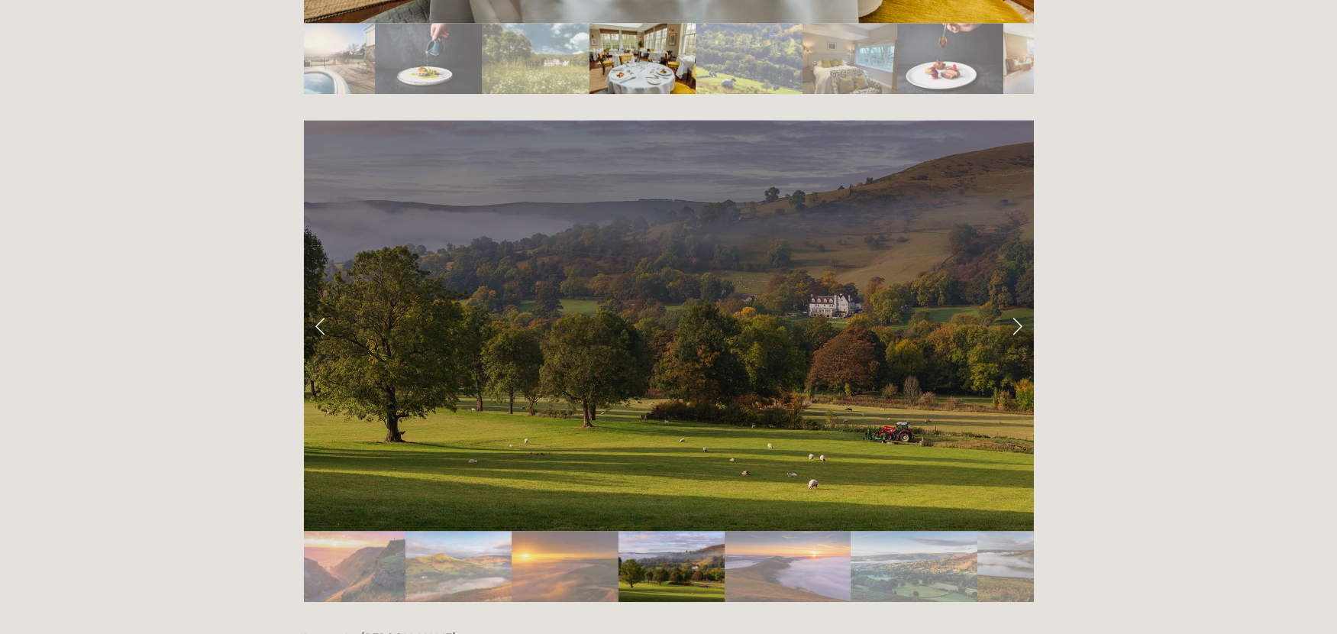
click at [1016, 302] on link "Next Slide" at bounding box center [1018, 325] width 34 height 46
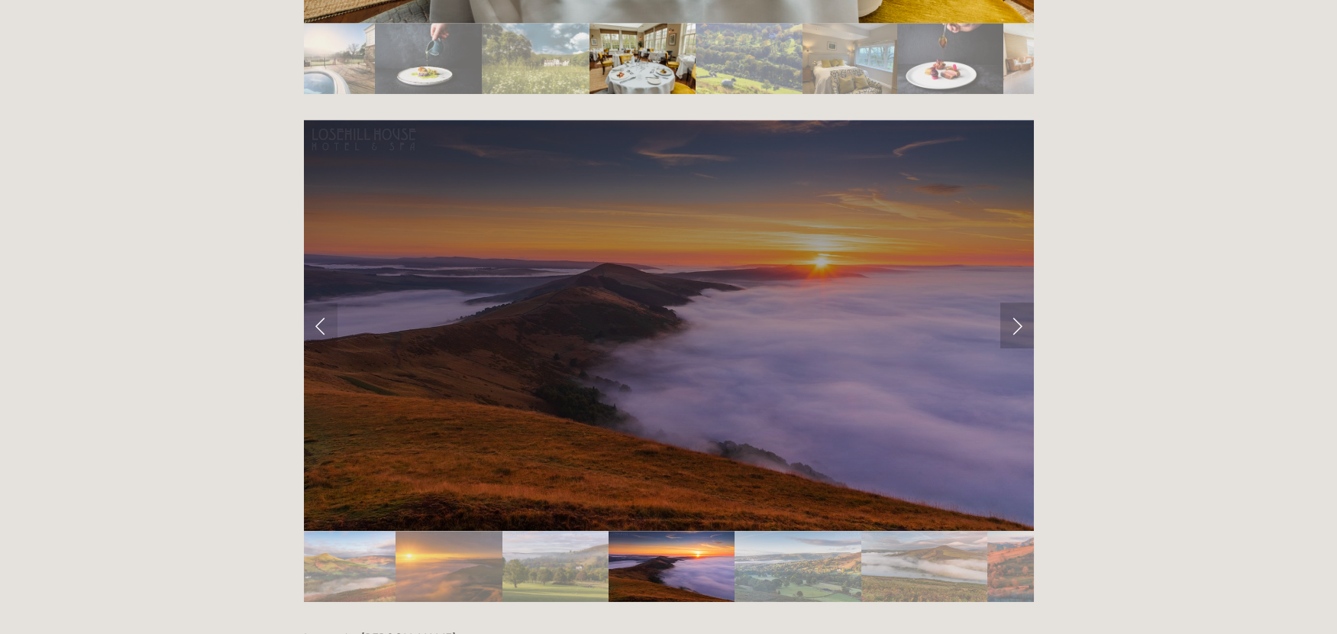
click at [1016, 302] on link "Next Slide" at bounding box center [1018, 325] width 34 height 46
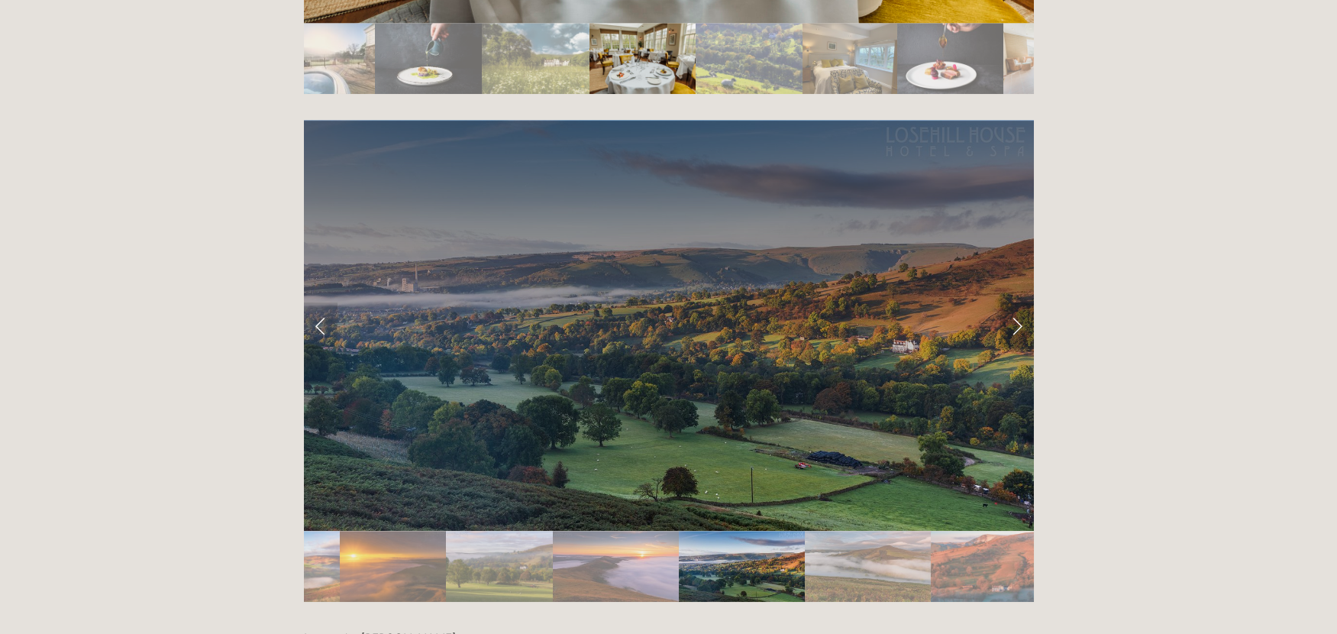
click at [1016, 302] on link "Next Slide" at bounding box center [1018, 325] width 34 height 46
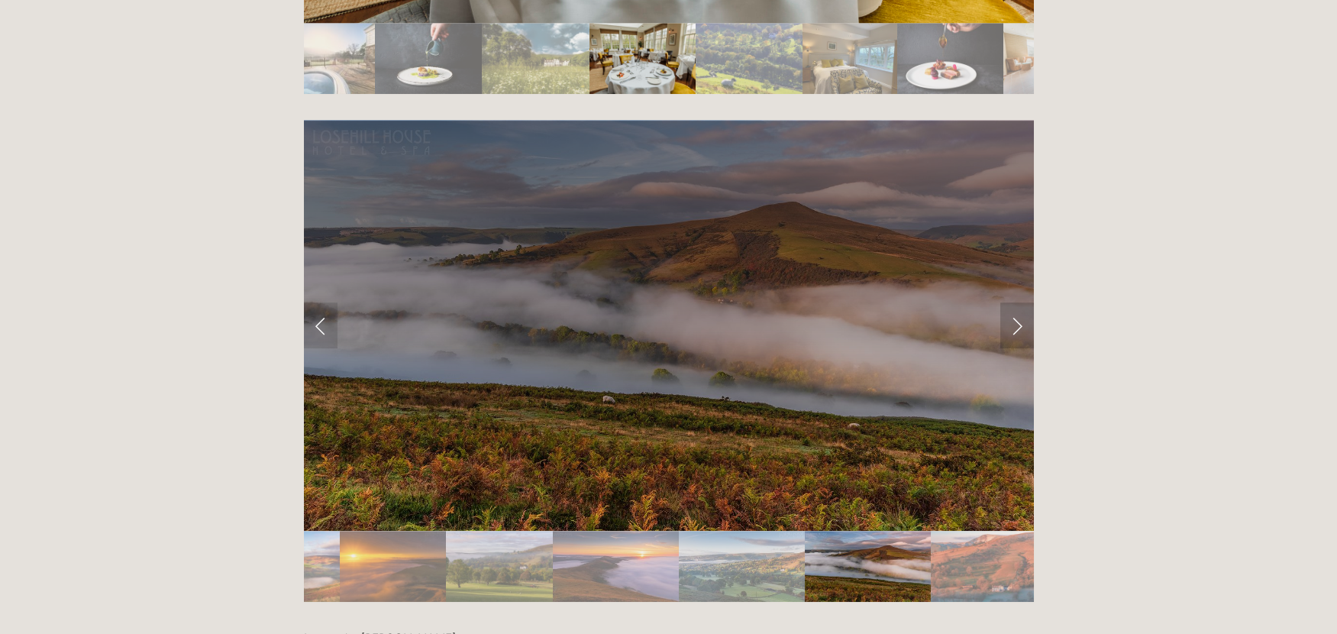
click at [1016, 302] on link "Next Slide" at bounding box center [1018, 325] width 34 height 46
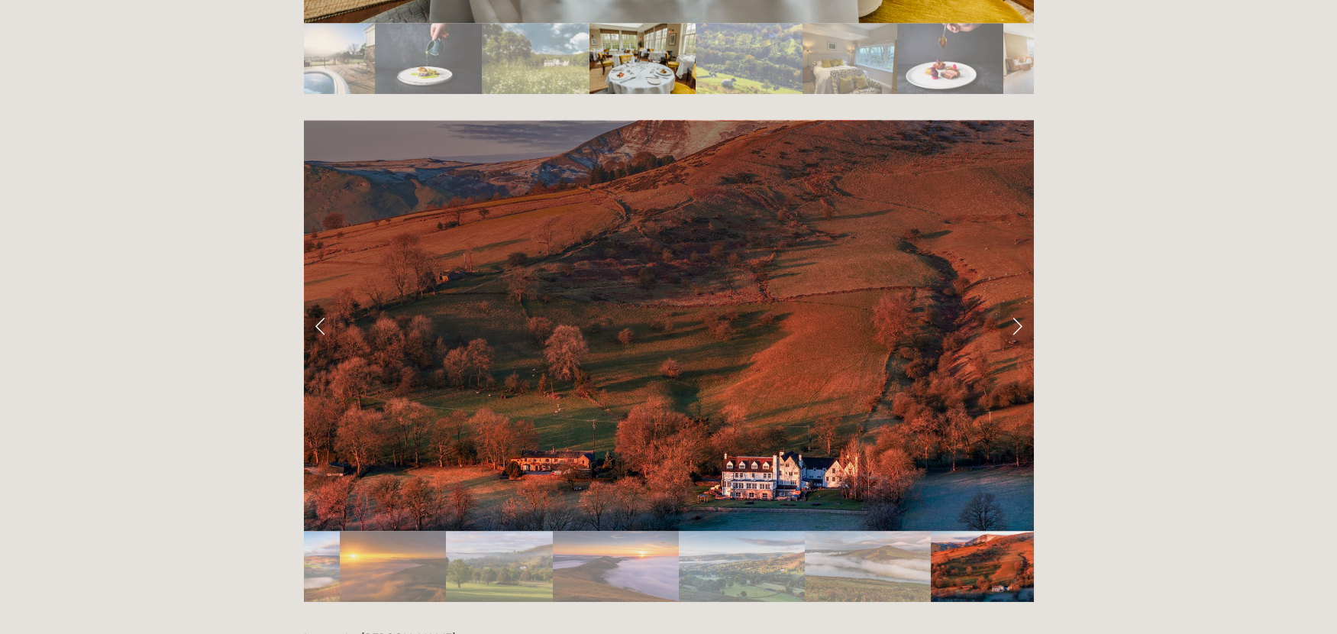
click at [1016, 302] on link "Next Slide" at bounding box center [1018, 325] width 34 height 46
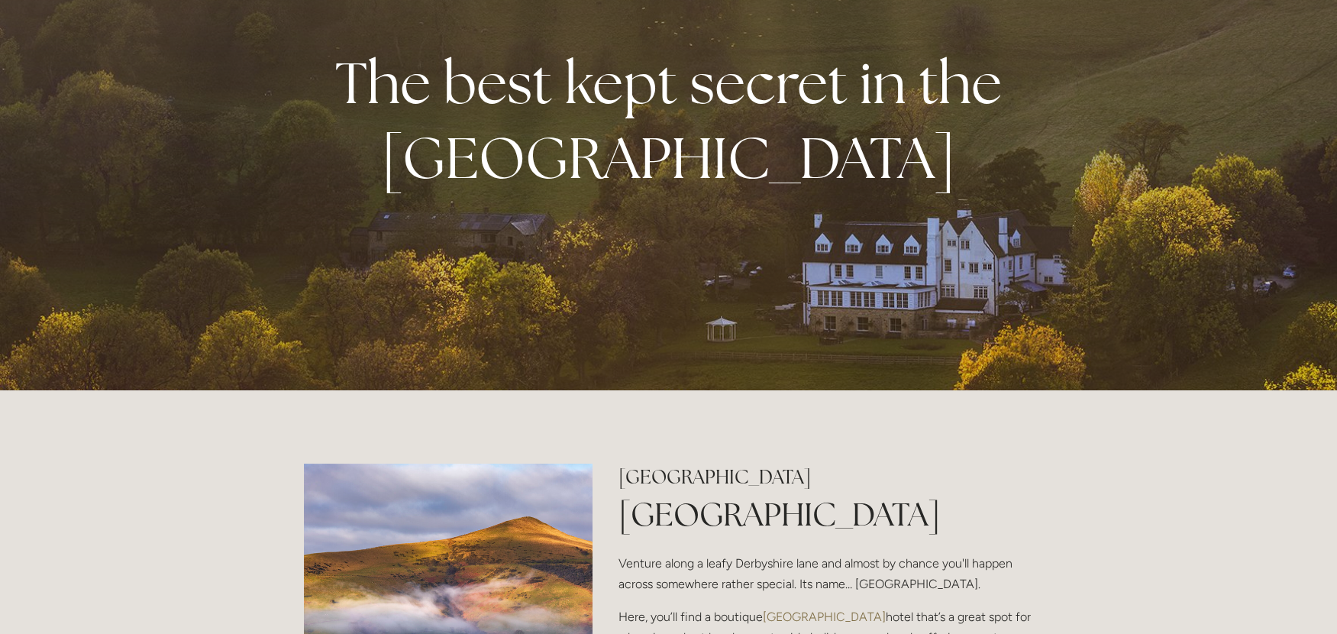
scroll to position [0, 0]
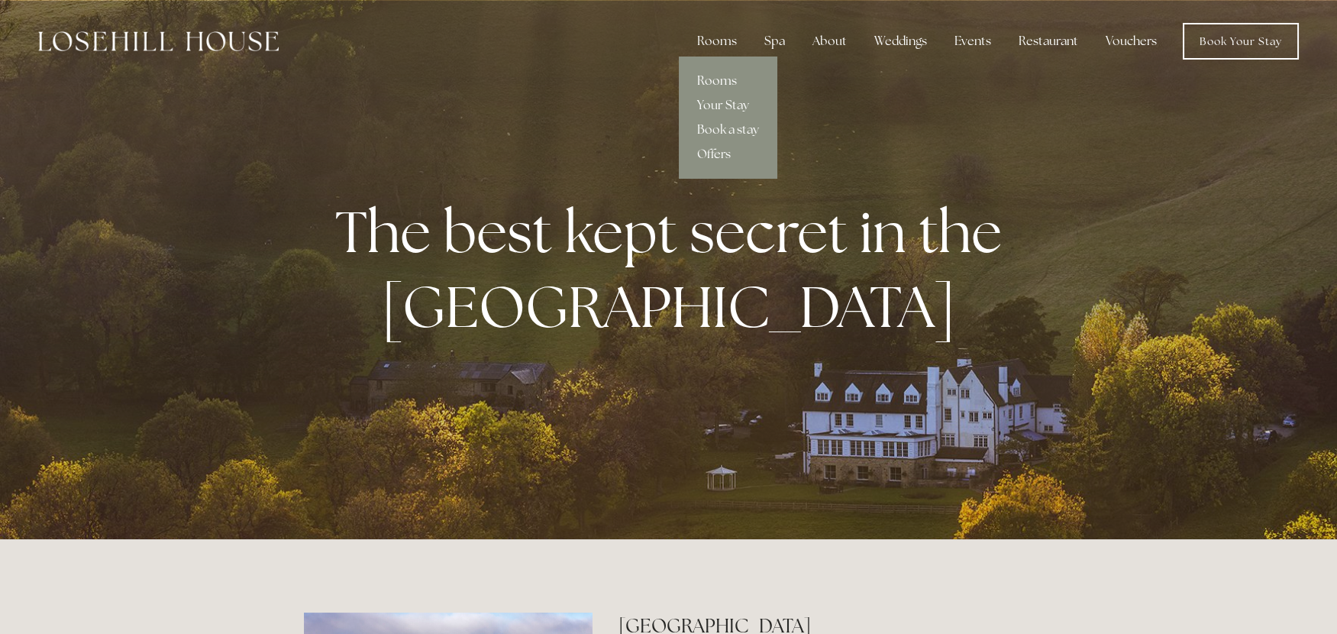
click at [726, 77] on link "Rooms" at bounding box center [728, 81] width 99 height 24
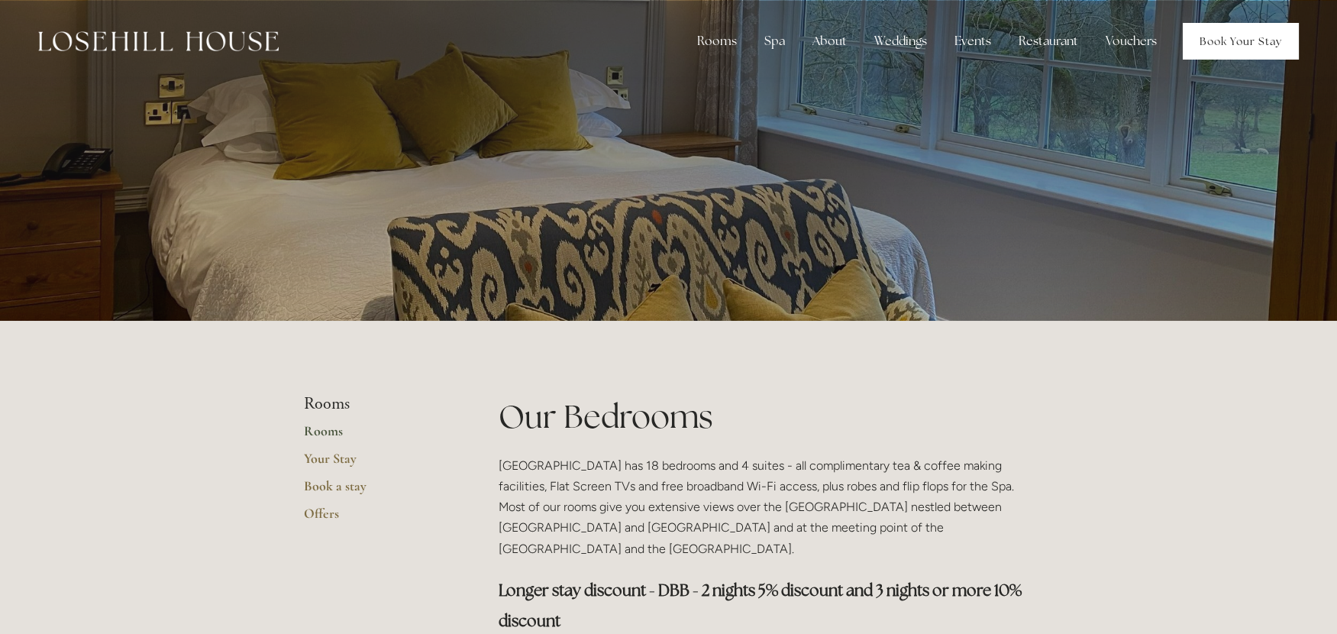
click at [1231, 46] on link "Book Your Stay" at bounding box center [1241, 41] width 116 height 37
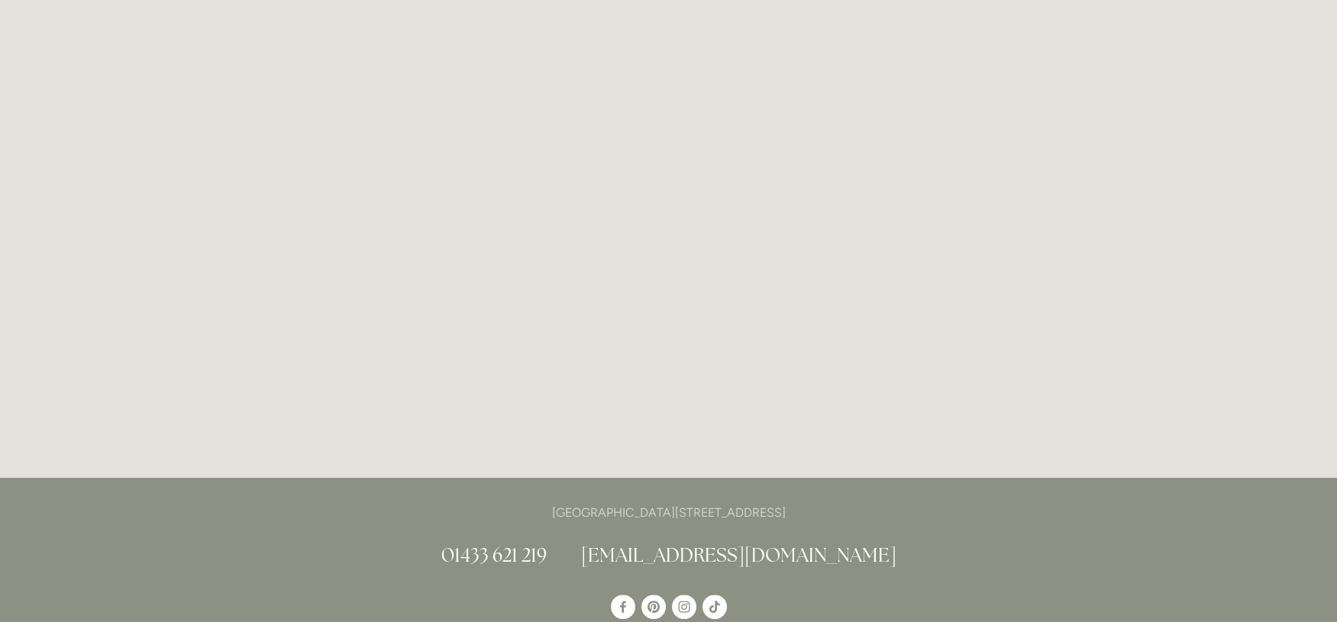
scroll to position [2297, 0]
